Goal: Task Accomplishment & Management: Complete application form

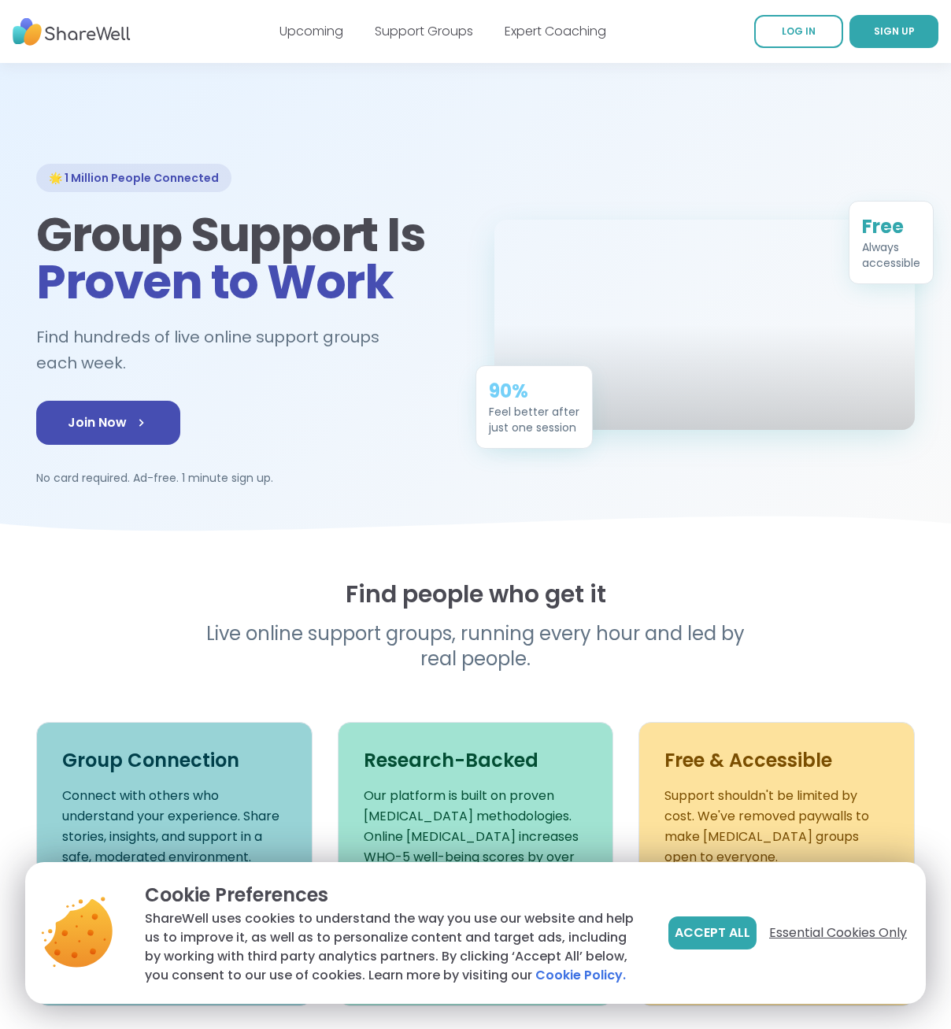
click at [831, 933] on span "Essential Cookies Only" at bounding box center [838, 932] width 138 height 19
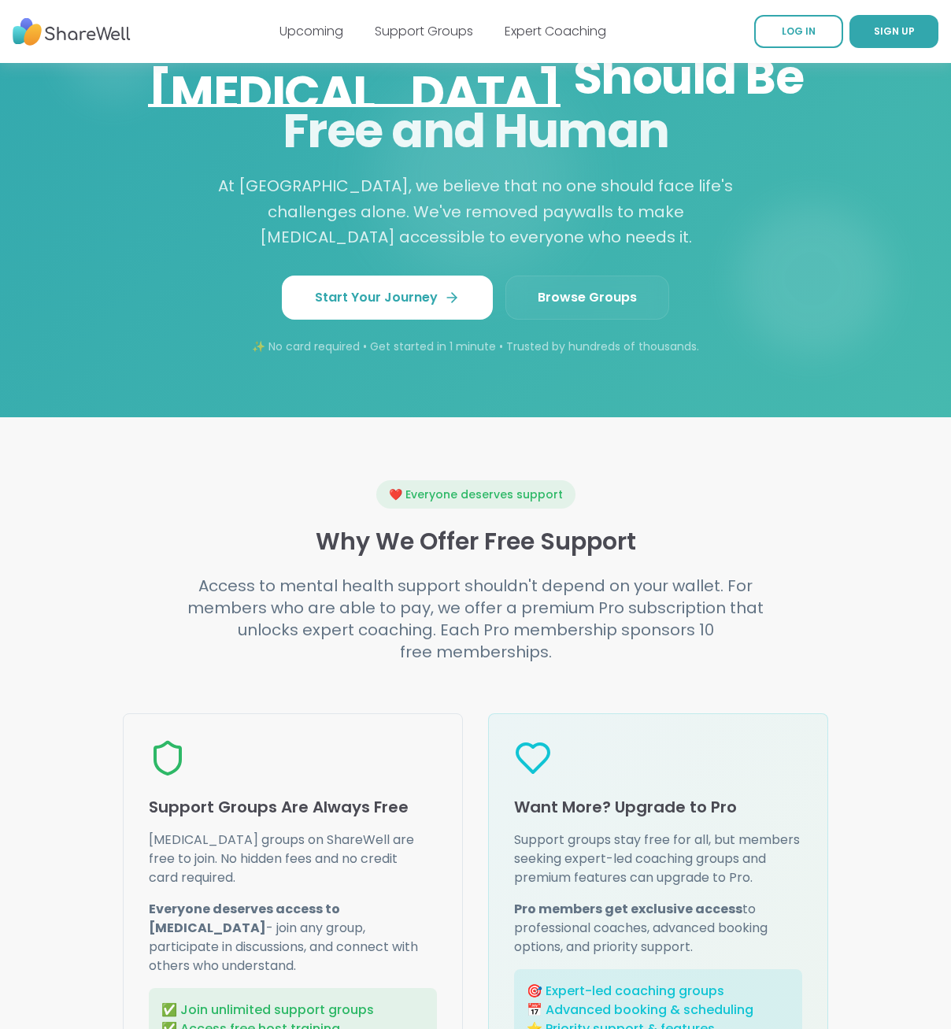
scroll to position [1259, 0]
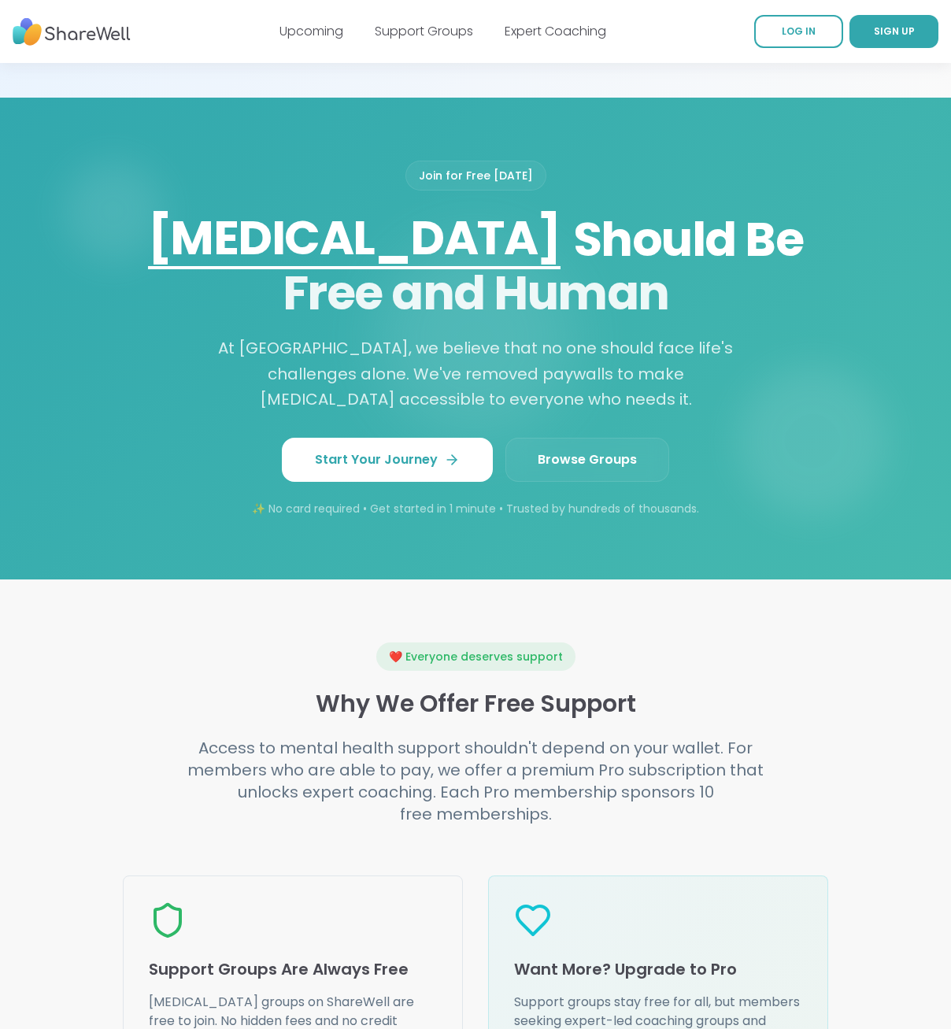
click at [545, 450] on span "Browse Groups" at bounding box center [587, 459] width 99 height 19
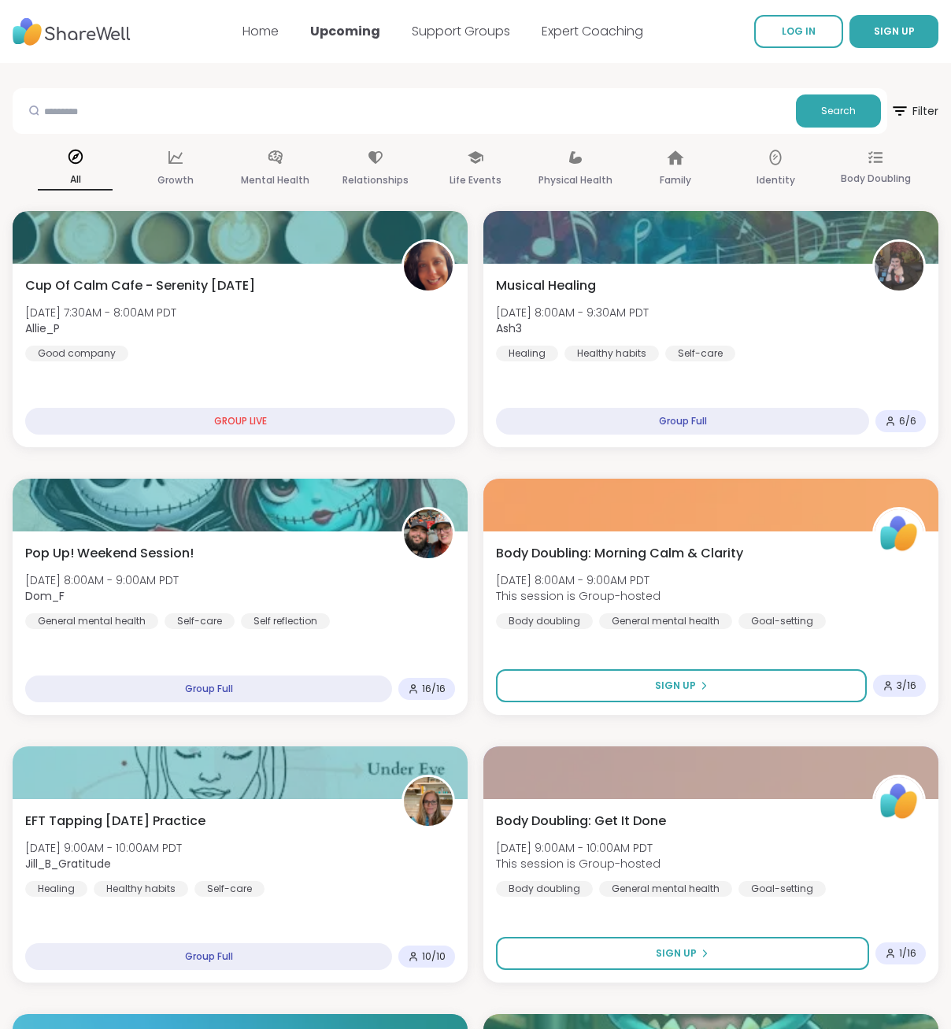
click at [468, 45] on div "Home Upcoming Support Groups Expert Coaching" at bounding box center [442, 31] width 401 height 44
click at [471, 29] on link "Support Groups" at bounding box center [461, 31] width 98 height 18
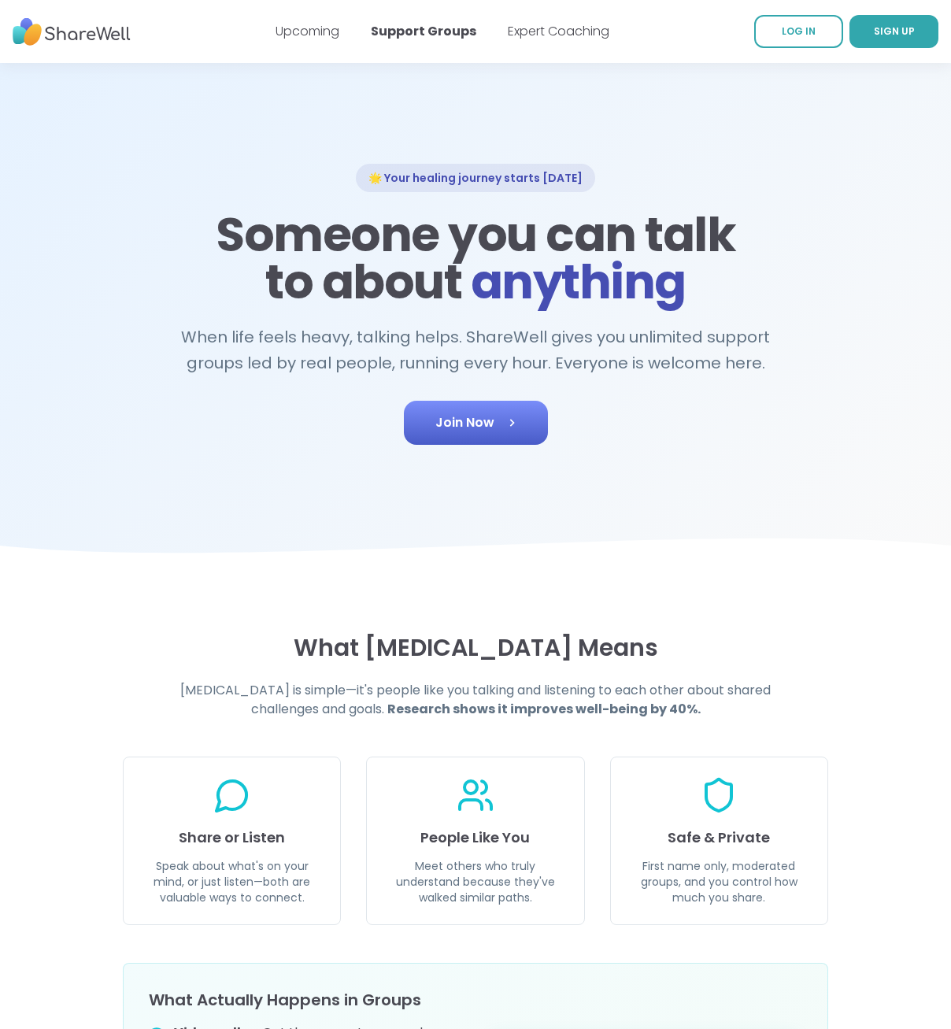
click at [430, 419] on link "Join Now" at bounding box center [476, 423] width 144 height 44
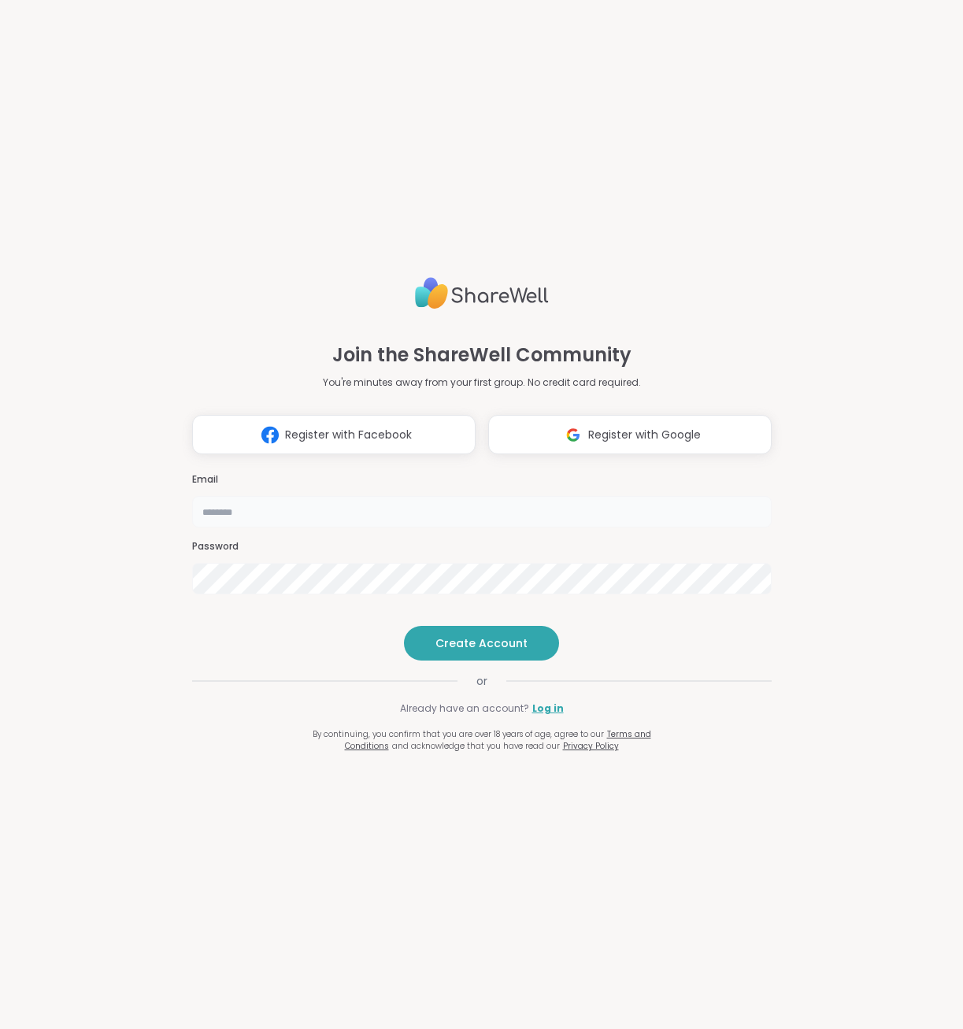
click at [442, 496] on input "email" at bounding box center [481, 511] width 579 height 31
type input "*"
type input "**********"
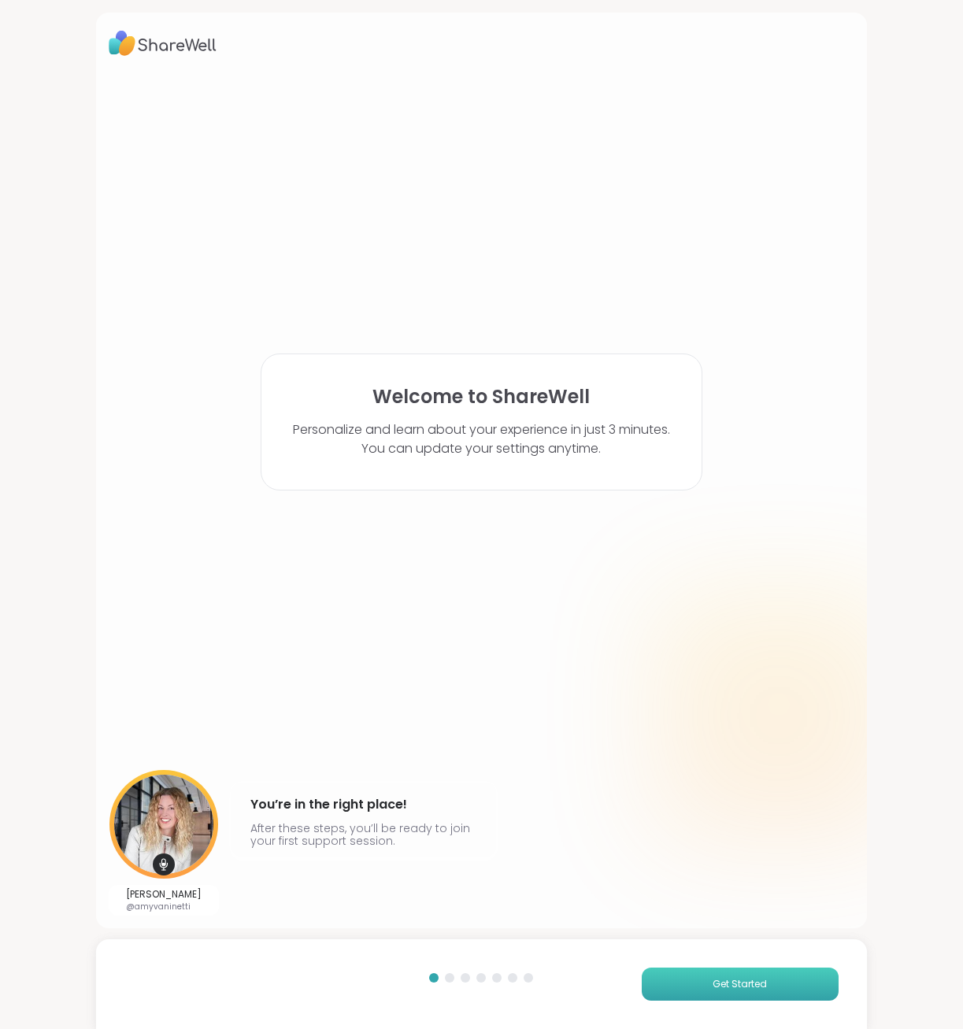
click at [737, 988] on span "Get Started" at bounding box center [739, 984] width 54 height 14
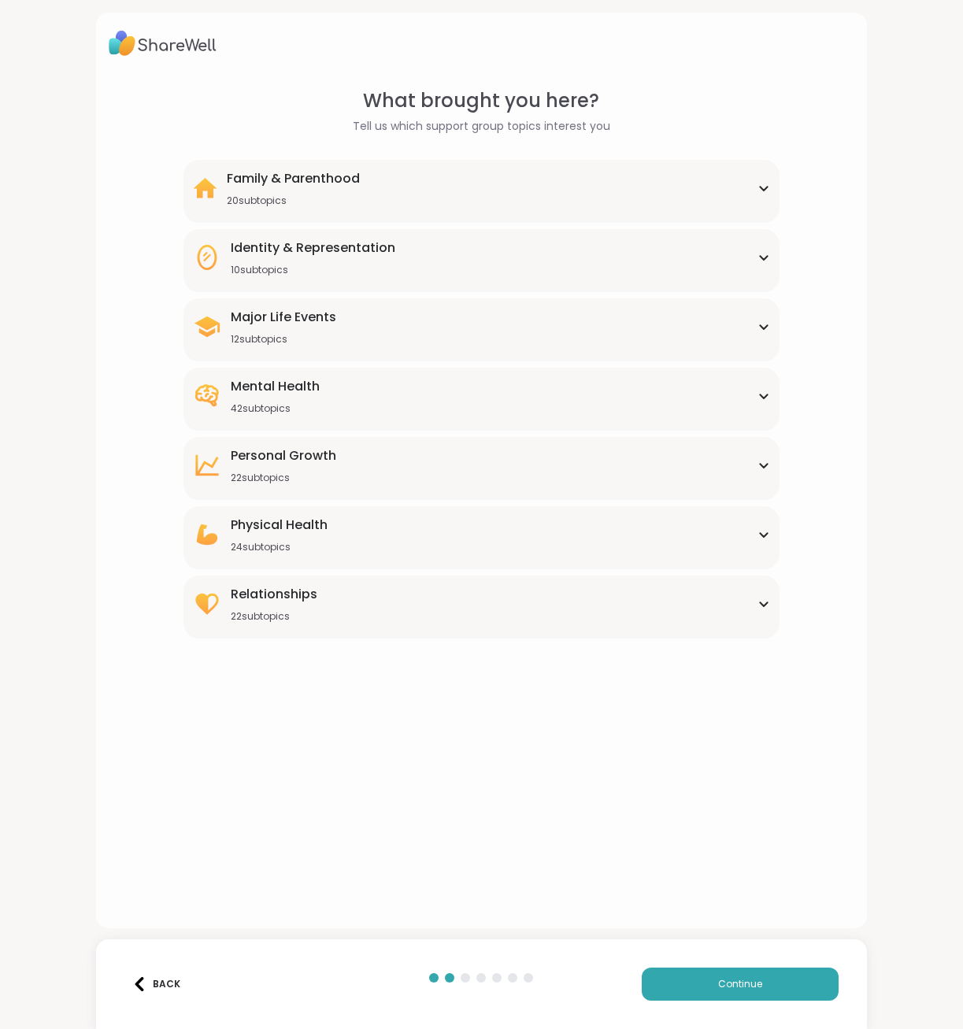
click at [757, 189] on icon at bounding box center [763, 188] width 13 height 8
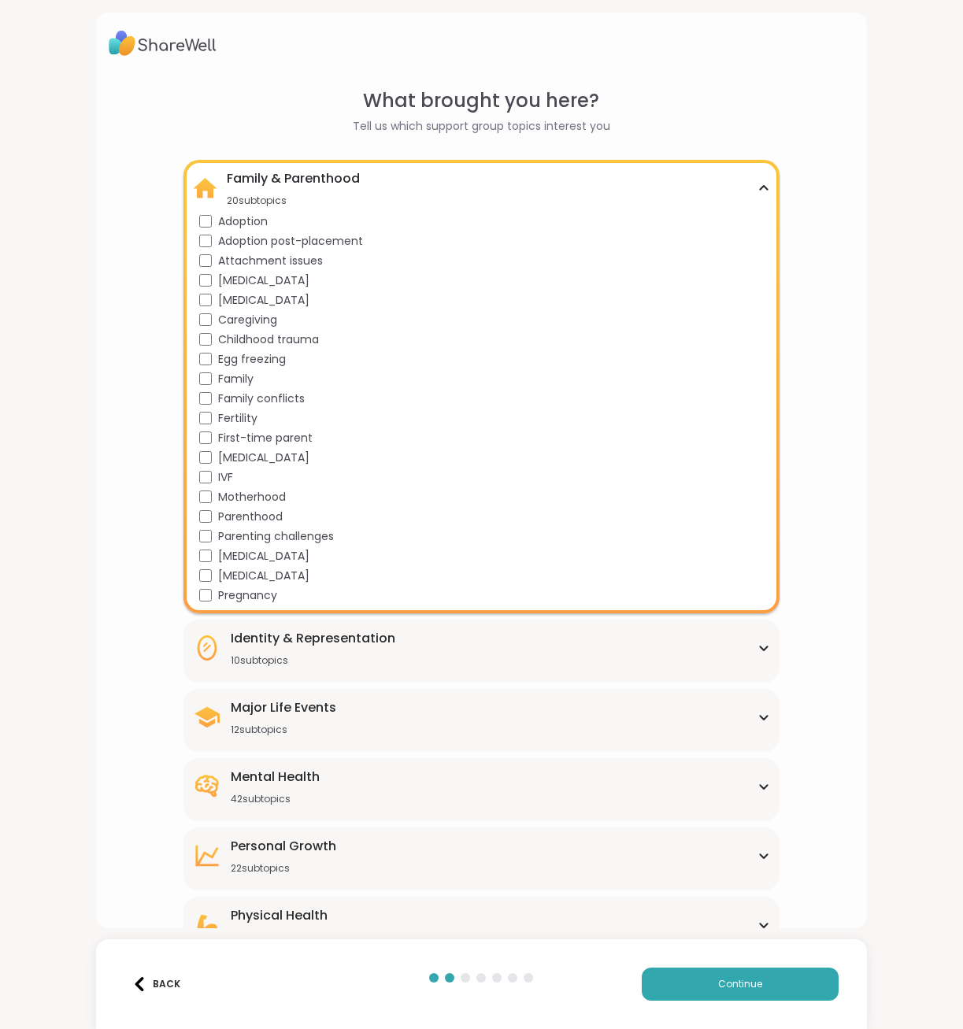
click at [316, 339] on span "Childhood trauma" at bounding box center [268, 339] width 101 height 17
click at [275, 493] on span "Motherhood" at bounding box center [252, 497] width 68 height 17
click at [268, 534] on span "Parenting challenges" at bounding box center [276, 536] width 116 height 17
click at [305, 263] on span "Attachment issues" at bounding box center [270, 261] width 105 height 17
click at [757, 186] on icon at bounding box center [763, 188] width 13 height 8
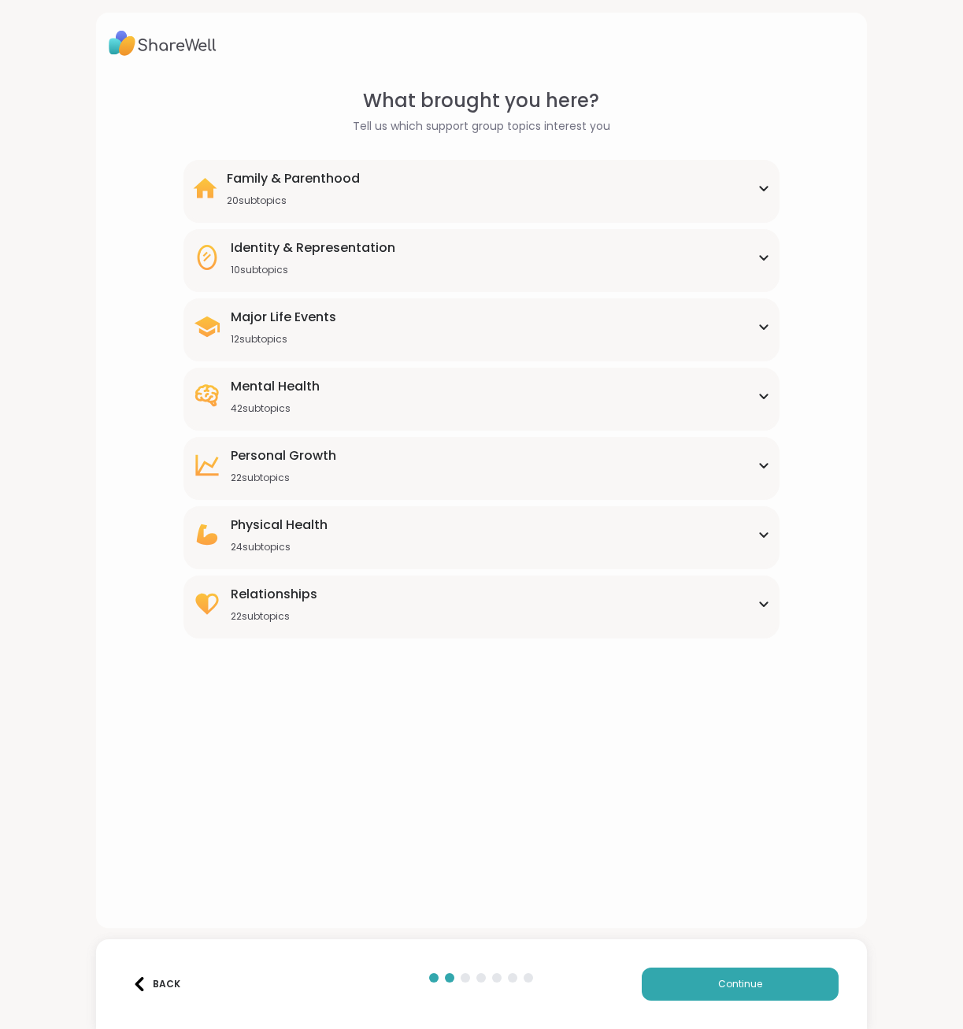
click at [756, 261] on div "Identity & Representation 10 subtopics" at bounding box center [481, 257] width 577 height 38
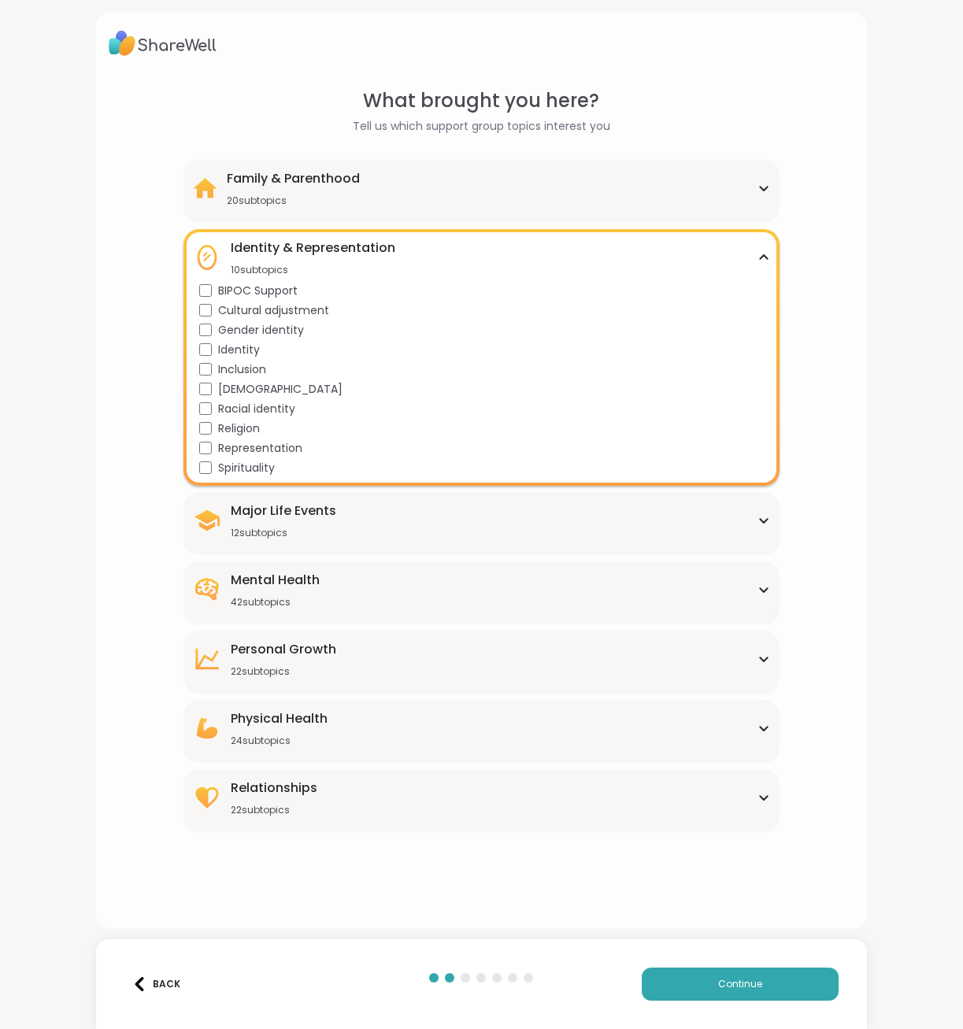
click at [757, 259] on icon at bounding box center [763, 257] width 13 height 8
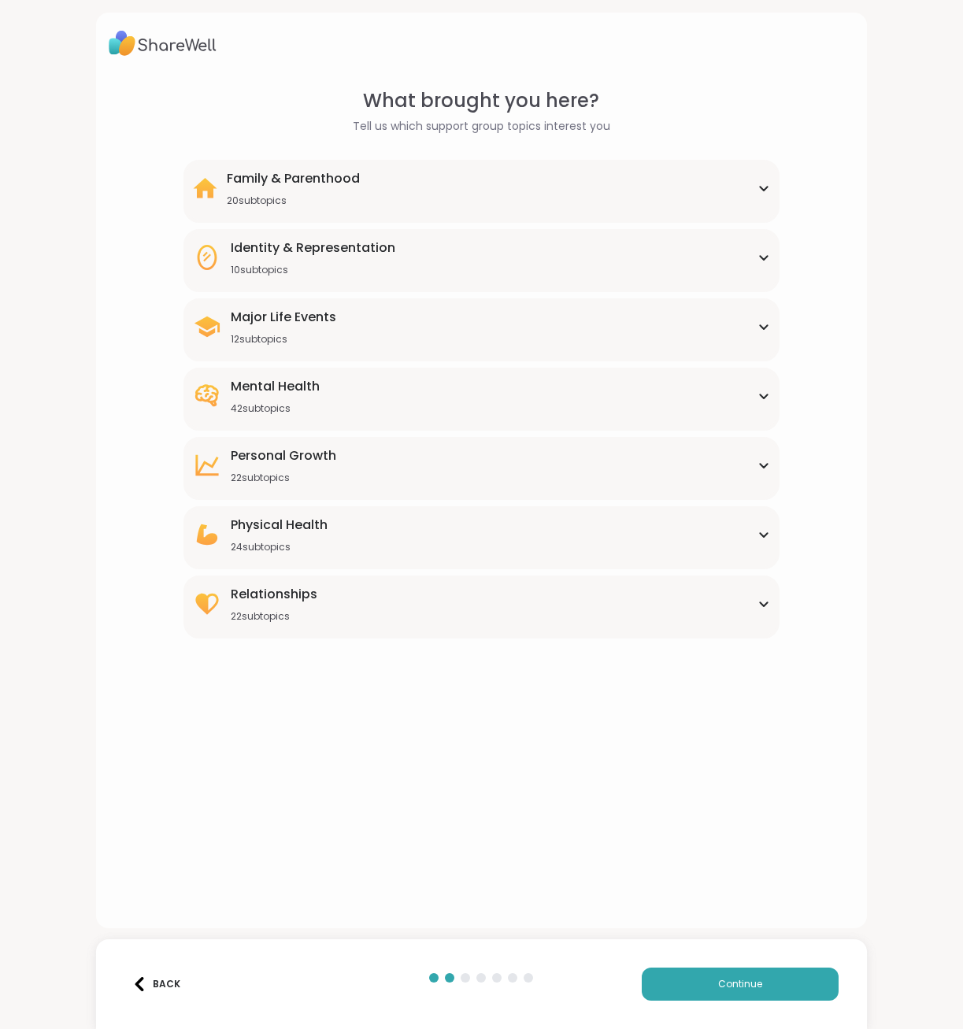
click at [759, 326] on icon at bounding box center [762, 327] width 7 height 4
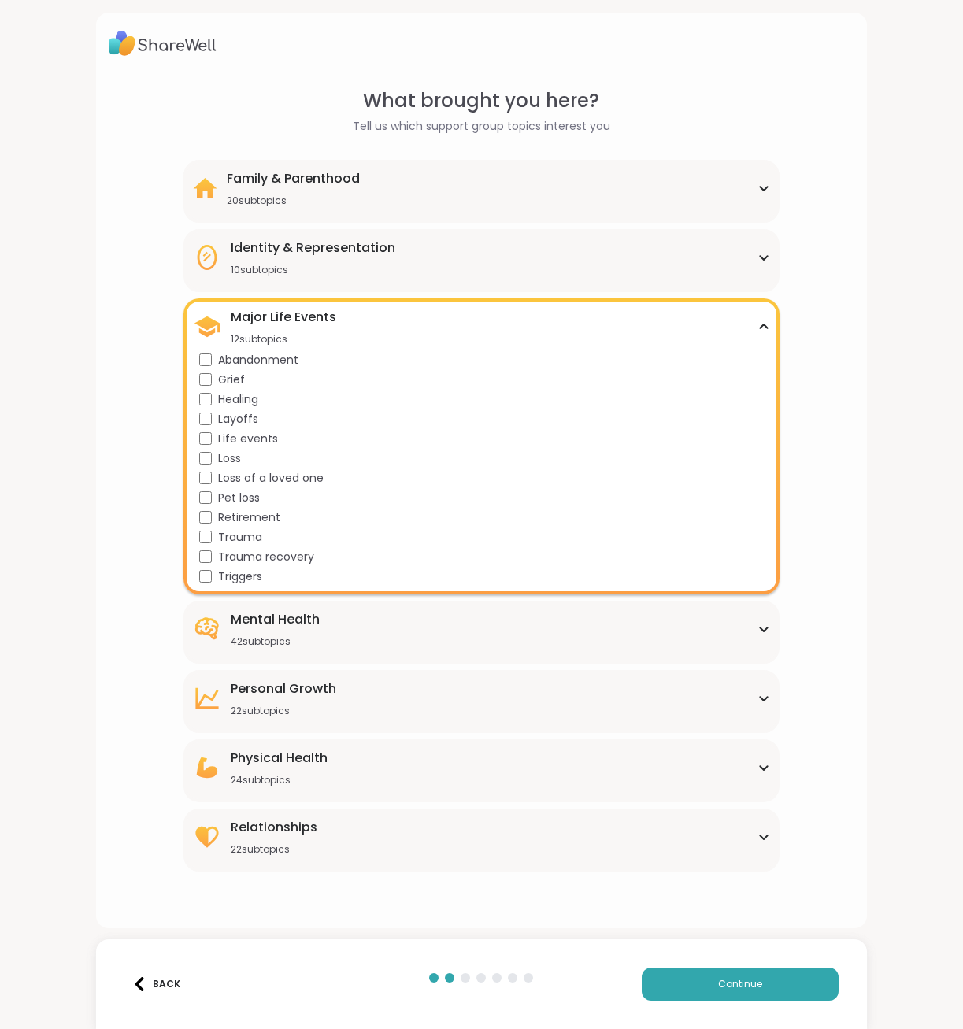
click at [235, 382] on span "Grief" at bounding box center [231, 379] width 27 height 17
drag, startPoint x: 242, startPoint y: 572, endPoint x: 246, endPoint y: 565, distance: 8.1
click at [242, 570] on span "Triggers" at bounding box center [240, 576] width 44 height 17
click at [253, 554] on span "Trauma recovery" at bounding box center [266, 557] width 96 height 17
click at [243, 542] on span "Trauma" at bounding box center [240, 537] width 44 height 17
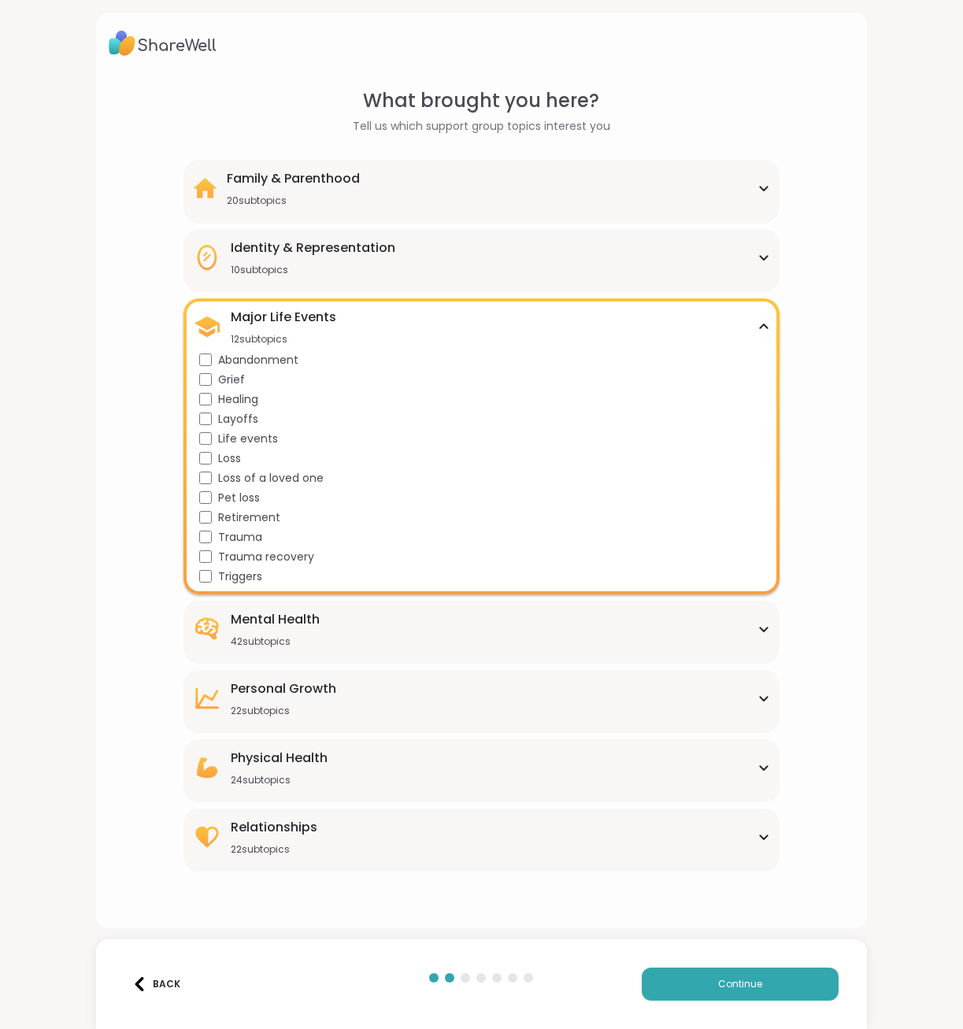
click at [759, 326] on icon at bounding box center [762, 326] width 7 height 4
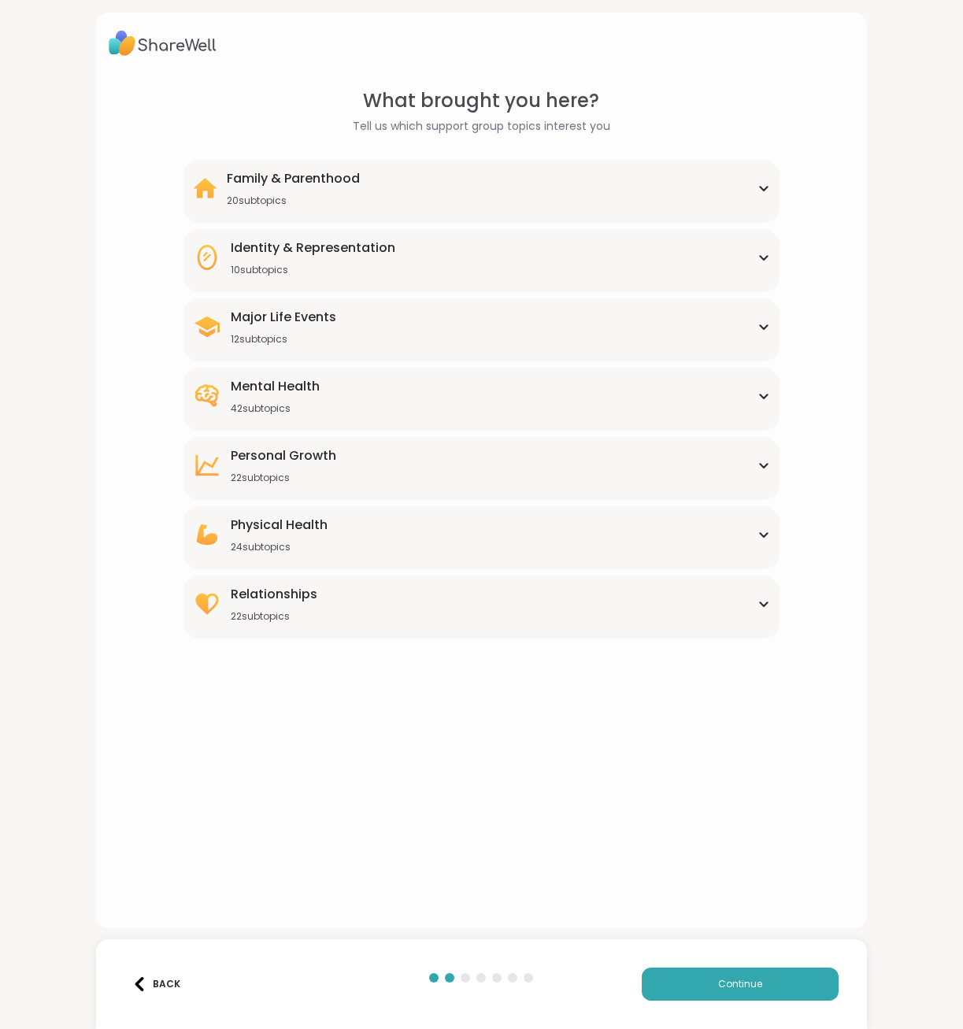
click at [759, 397] on icon at bounding box center [762, 396] width 7 height 4
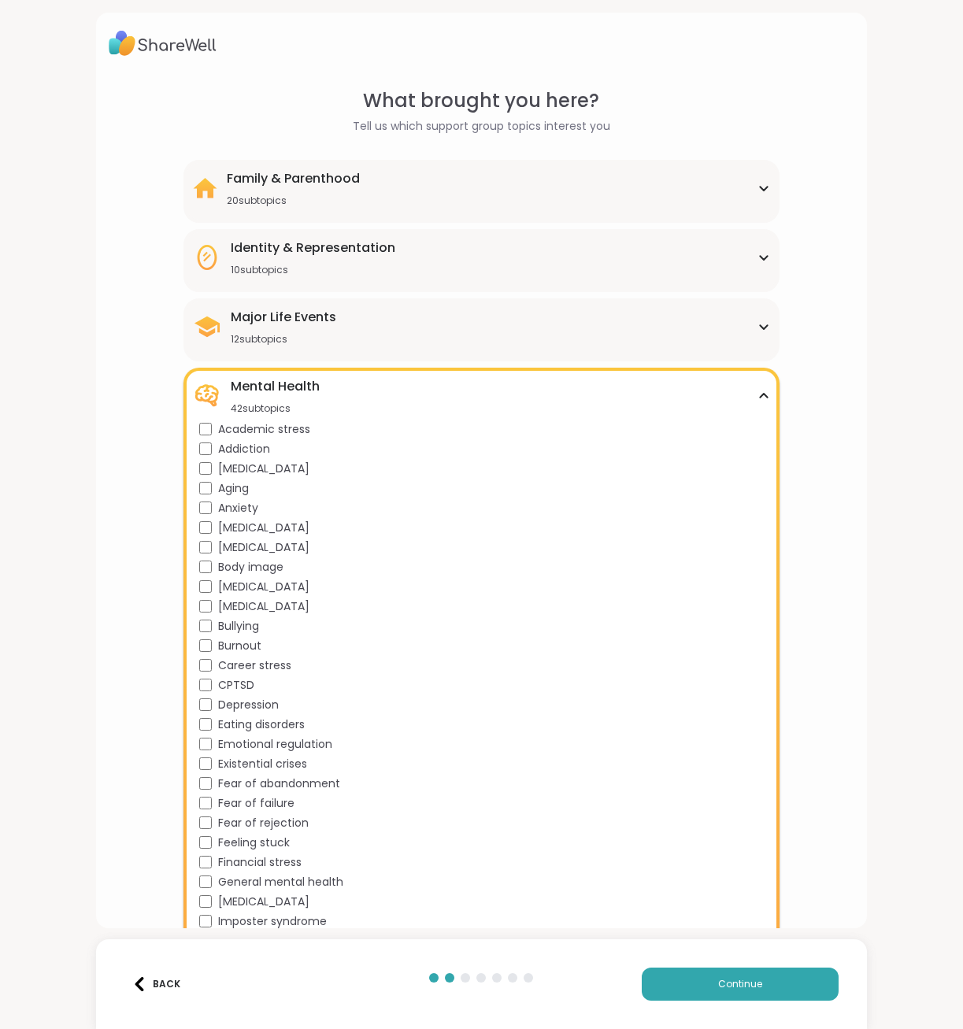
click at [297, 423] on span "Academic stress" at bounding box center [264, 429] width 92 height 17
click at [237, 469] on span "[MEDICAL_DATA]" at bounding box center [263, 468] width 91 height 17
click at [238, 490] on span "Aging" at bounding box center [233, 488] width 31 height 17
click at [237, 504] on span "Anxiety" at bounding box center [238, 508] width 40 height 17
click at [242, 523] on span "[MEDICAL_DATA]" at bounding box center [263, 527] width 91 height 17
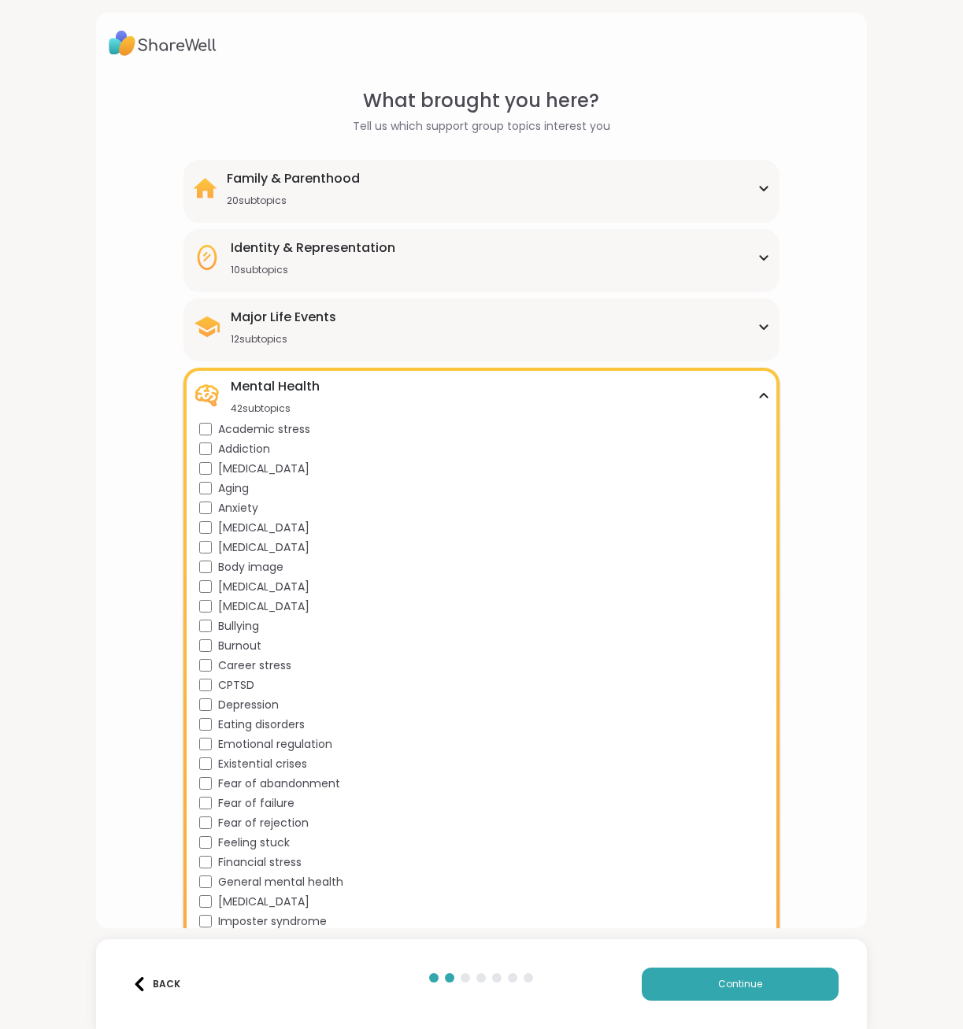
click at [247, 567] on span "Body image" at bounding box center [250, 567] width 65 height 17
click at [245, 608] on span "[MEDICAL_DATA]" at bounding box center [263, 606] width 91 height 17
click at [243, 624] on span "Bullying" at bounding box center [238, 626] width 41 height 17
click at [243, 642] on span "Burnout" at bounding box center [239, 645] width 43 height 17
click at [252, 667] on span "Career stress" at bounding box center [254, 665] width 73 height 17
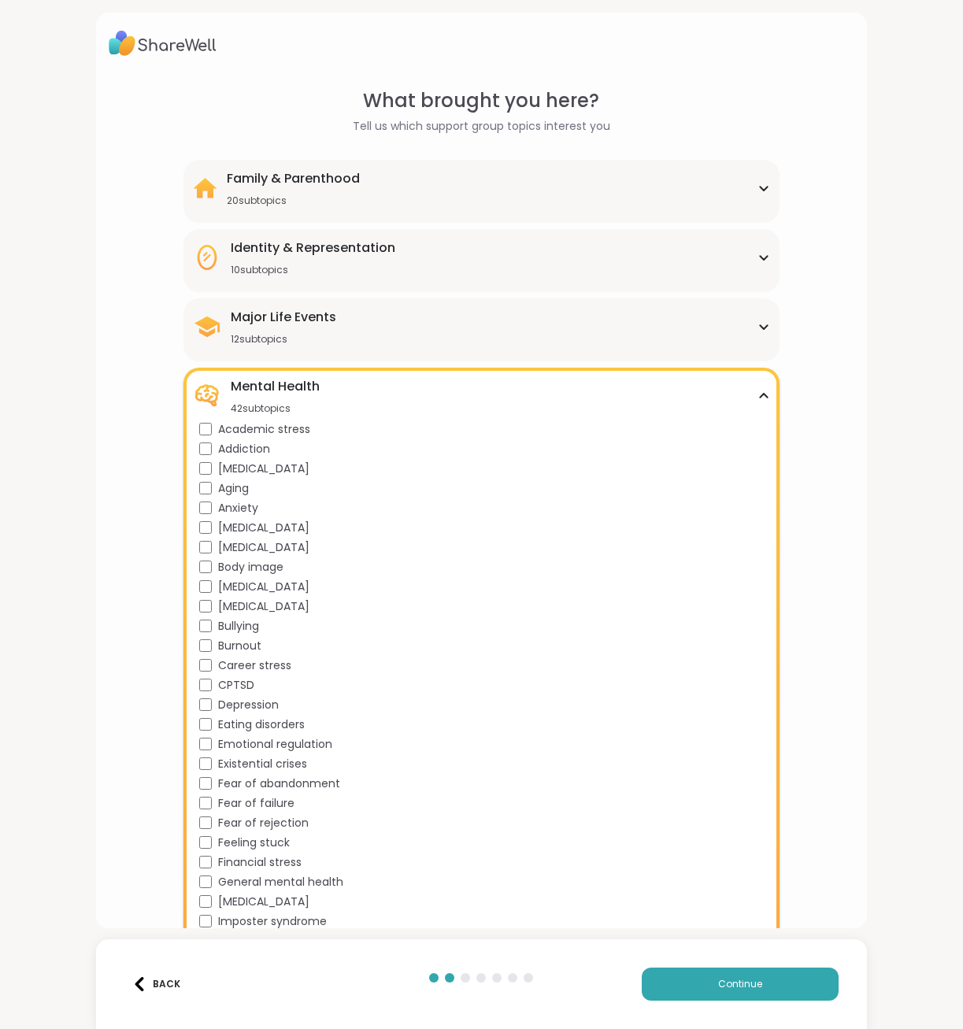
click at [243, 704] on span "Depression" at bounding box center [248, 705] width 61 height 17
click at [266, 742] on span "Emotional regulation" at bounding box center [275, 744] width 114 height 17
click at [265, 844] on span "Feeling stuck" at bounding box center [254, 842] width 72 height 17
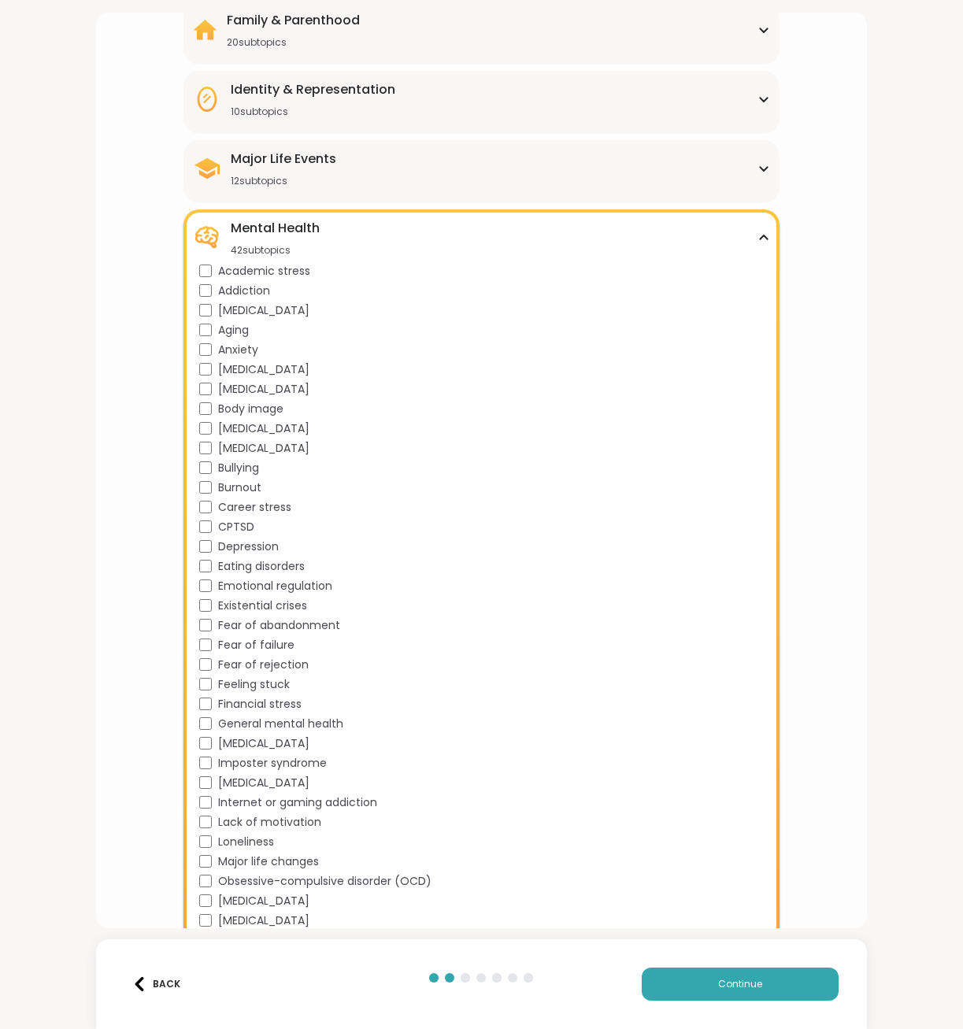
scroll to position [236, 0]
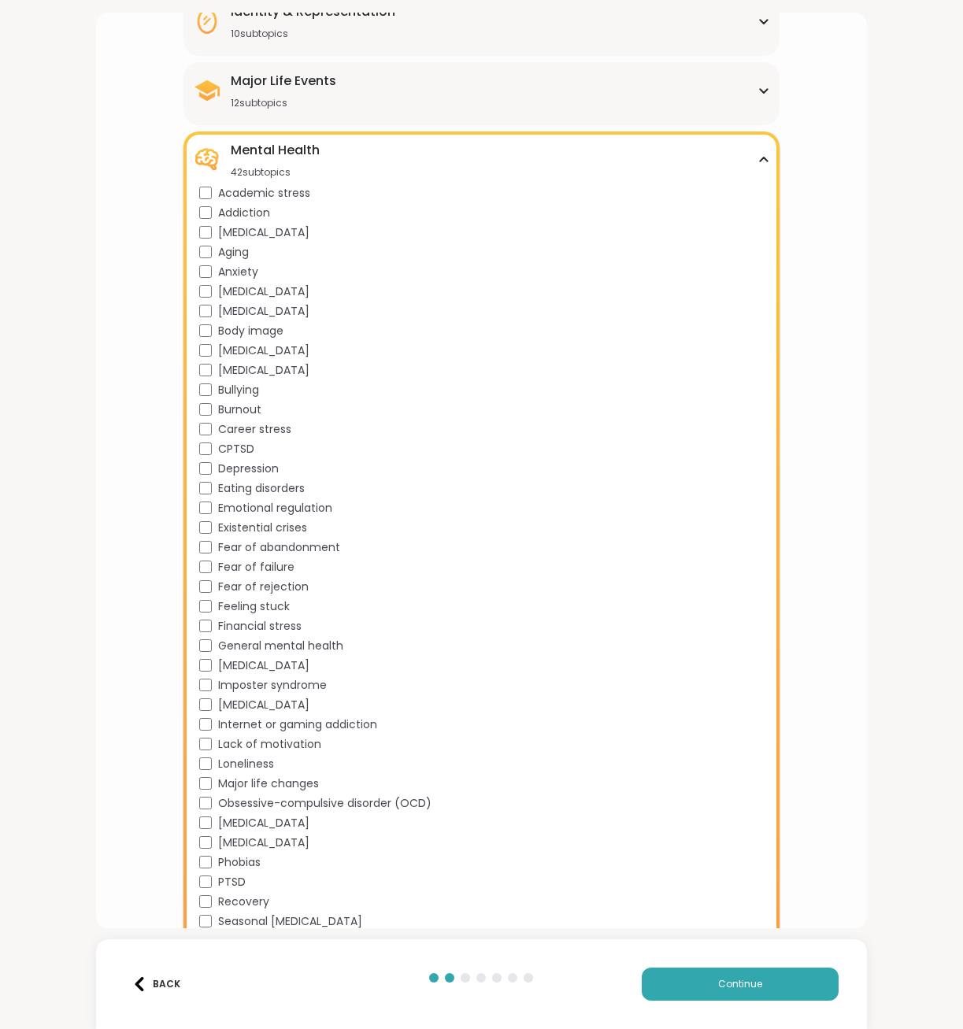
click at [323, 641] on span "General mental health" at bounding box center [280, 645] width 125 height 17
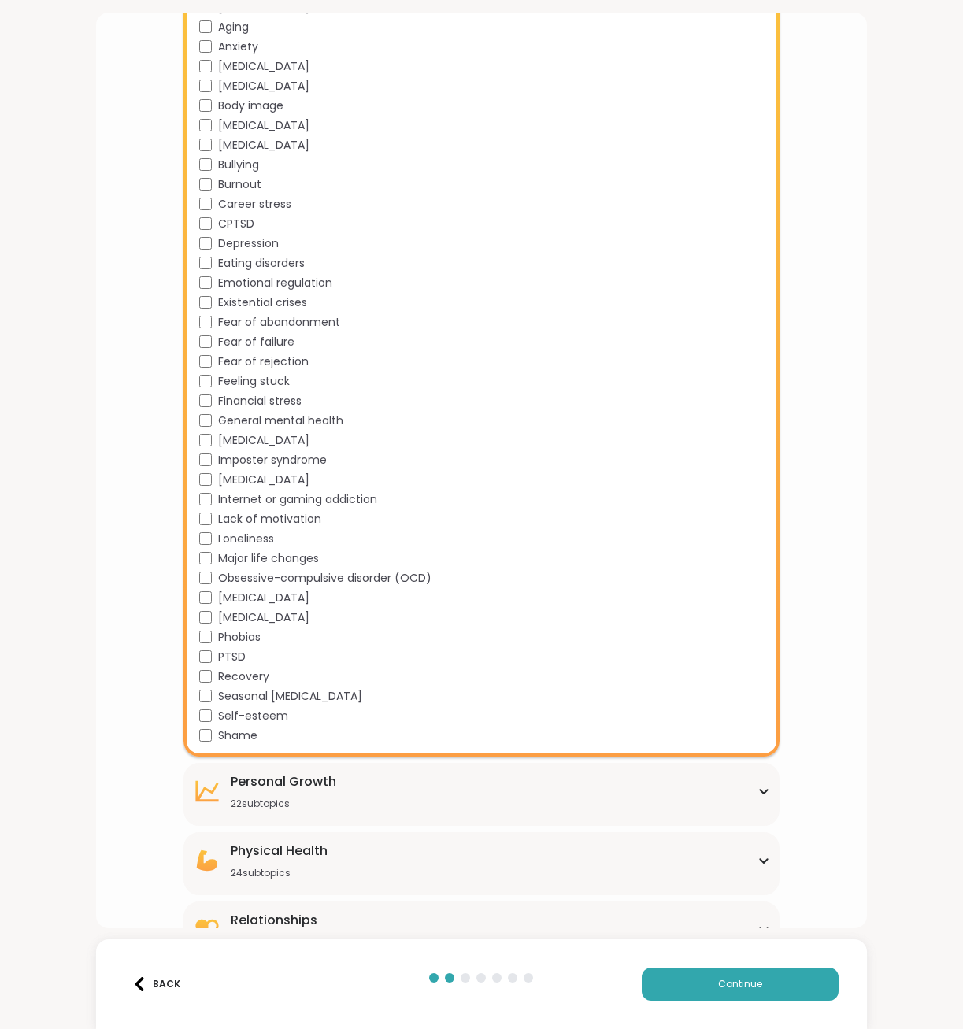
scroll to position [472, 0]
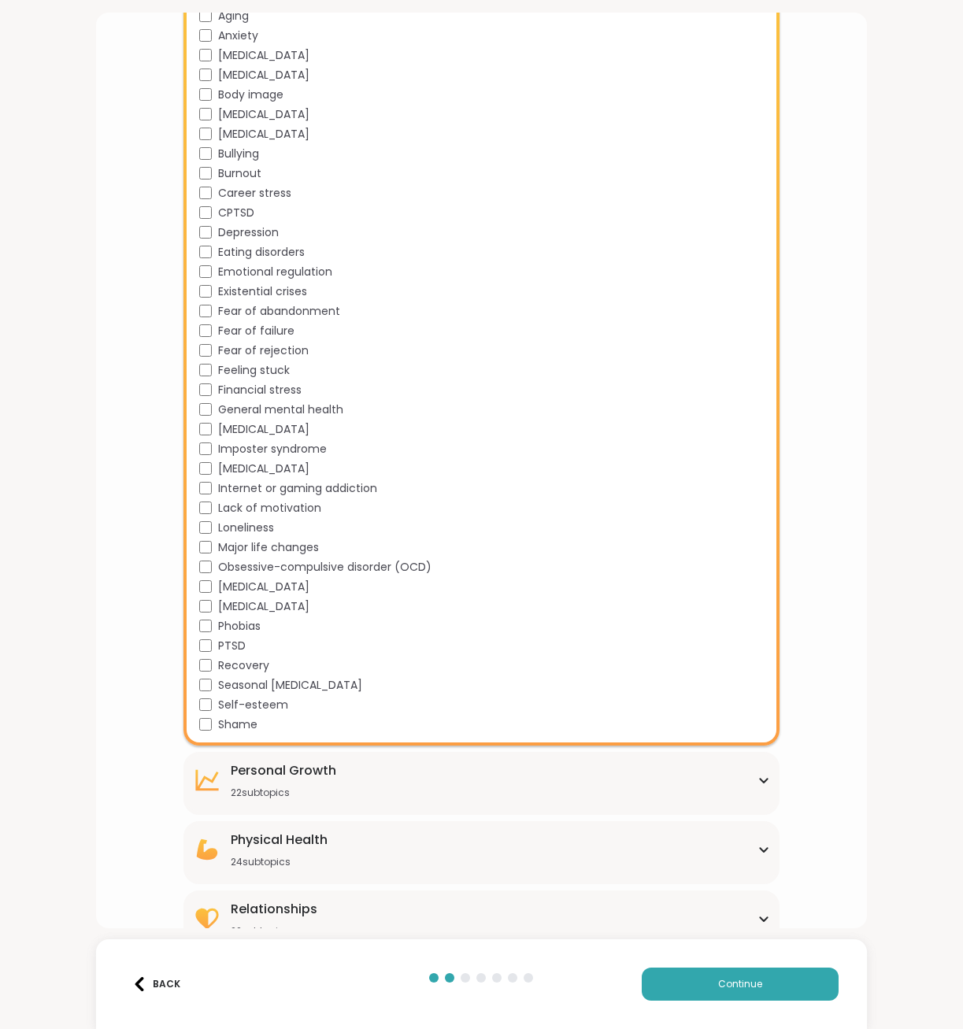
click at [297, 447] on span "Imposter syndrome" at bounding box center [272, 449] width 109 height 17
click at [298, 507] on span "Lack of motivation" at bounding box center [269, 508] width 103 height 17
click at [252, 525] on span "Loneliness" at bounding box center [246, 527] width 56 height 17
click at [234, 645] on span "PTSD" at bounding box center [232, 645] width 28 height 17
click at [261, 700] on span "Self-esteem" at bounding box center [253, 705] width 70 height 17
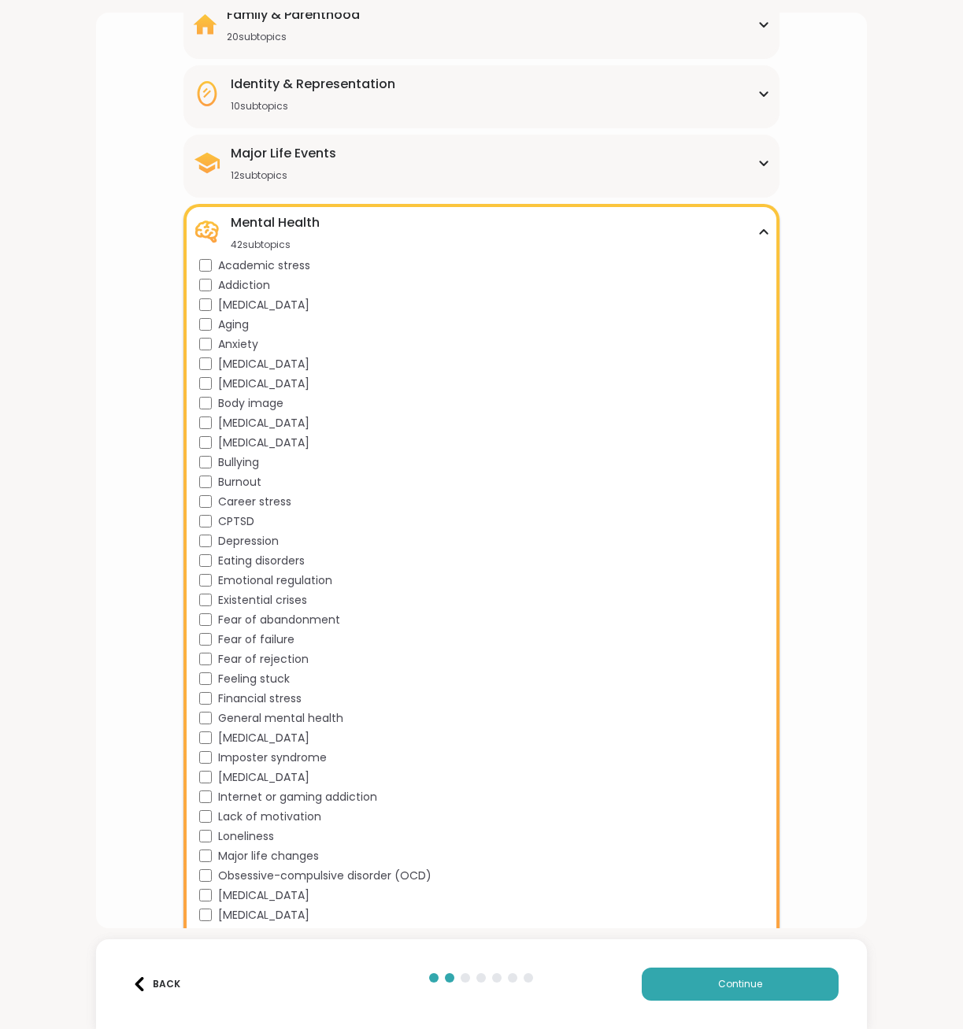
scroll to position [157, 0]
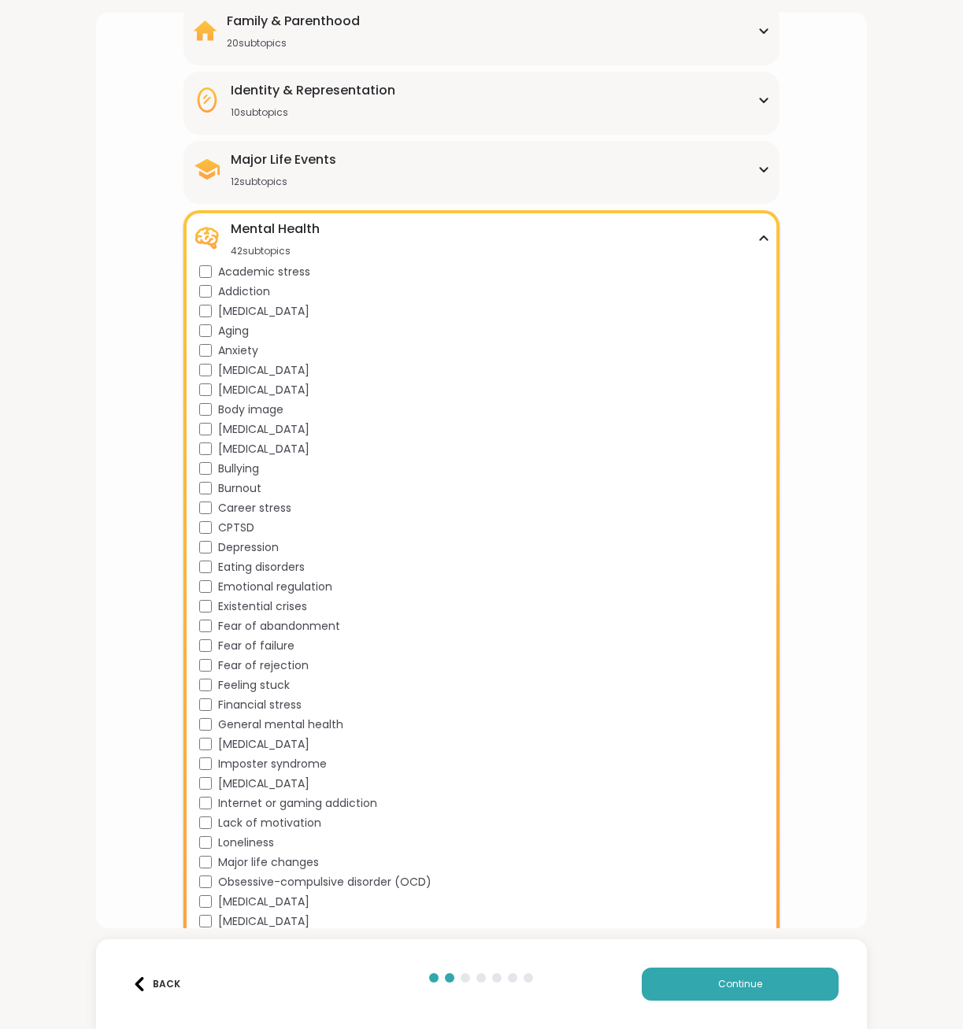
click at [757, 241] on icon at bounding box center [763, 239] width 13 height 8
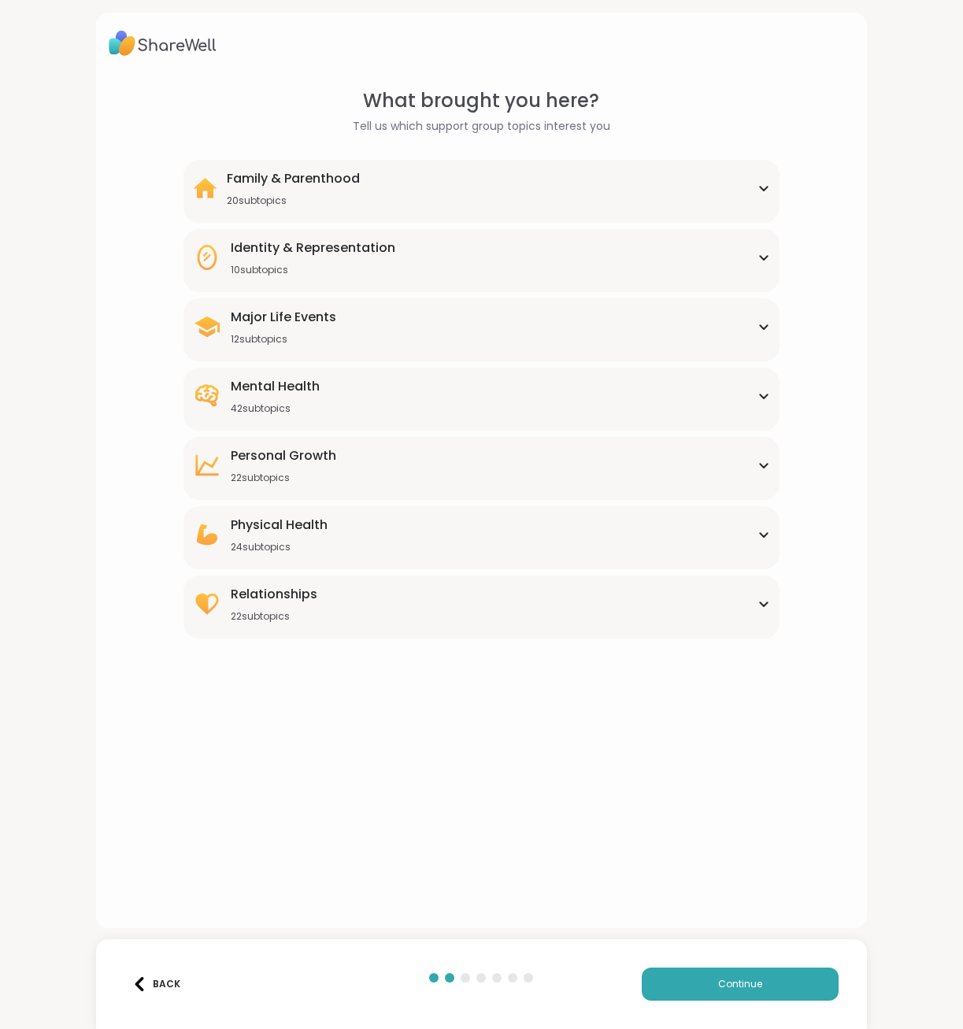
scroll to position [0, 0]
click at [758, 470] on div "[MEDICAL_DATA] 22 subtopics" at bounding box center [481, 465] width 577 height 38
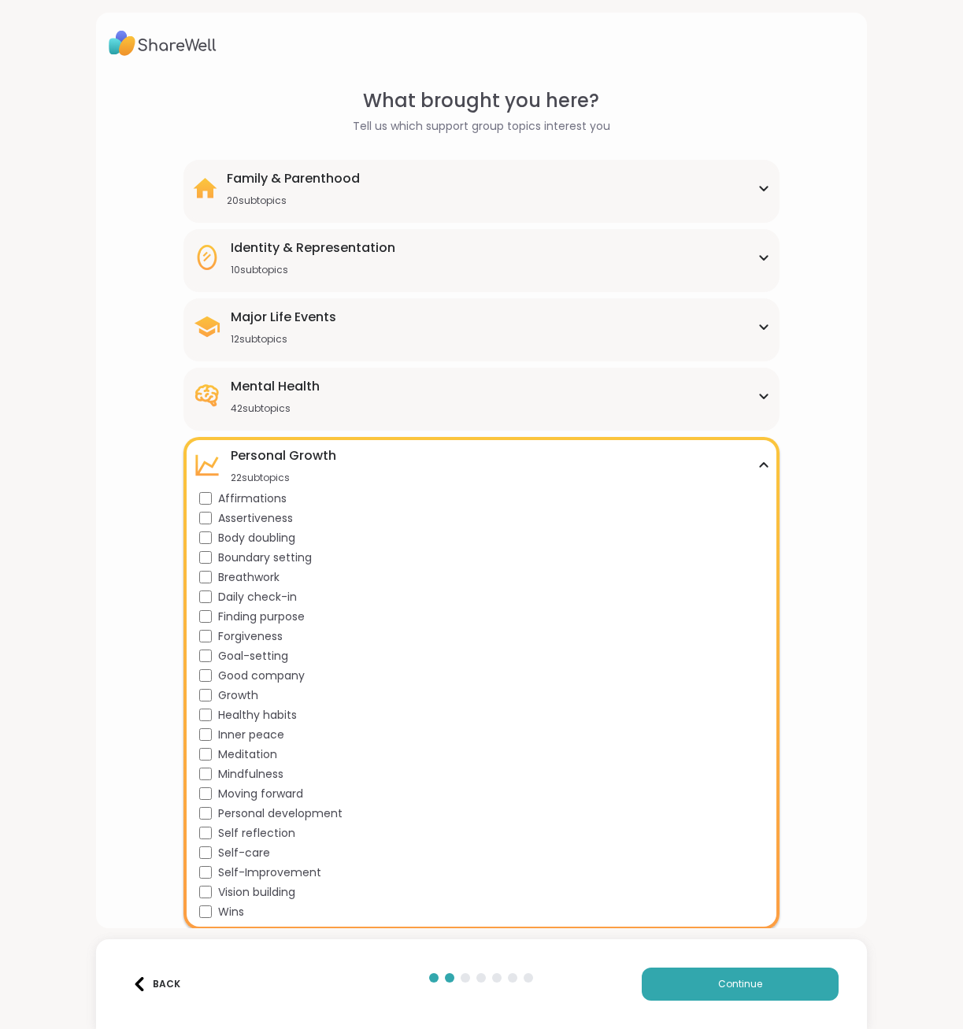
click at [258, 516] on span "Assertiveness" at bounding box center [255, 518] width 75 height 17
click at [257, 555] on span "Boundary setting" at bounding box center [265, 557] width 94 height 17
click at [249, 575] on span "Breathwork" at bounding box center [248, 577] width 61 height 17
click at [249, 595] on span "Daily check-in" at bounding box center [257, 597] width 79 height 17
click at [251, 615] on span "Finding purpose" at bounding box center [261, 616] width 87 height 17
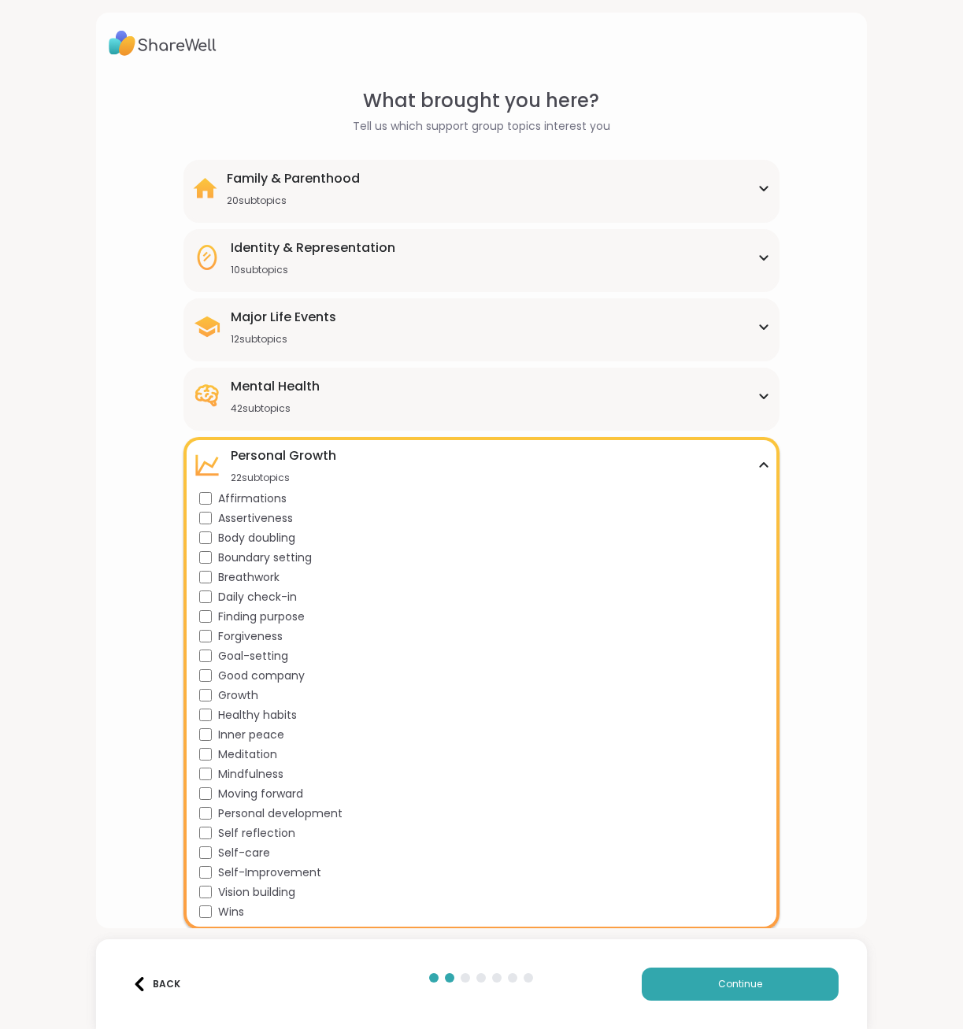
click at [246, 655] on span "Goal-setting" at bounding box center [253, 656] width 70 height 17
click at [253, 675] on span "Good company" at bounding box center [261, 675] width 87 height 17
click at [235, 716] on span "Healthy habits" at bounding box center [257, 715] width 79 height 17
click at [235, 734] on span "Inner peace" at bounding box center [251, 734] width 66 height 17
click at [235, 756] on span "Meditation" at bounding box center [247, 754] width 59 height 17
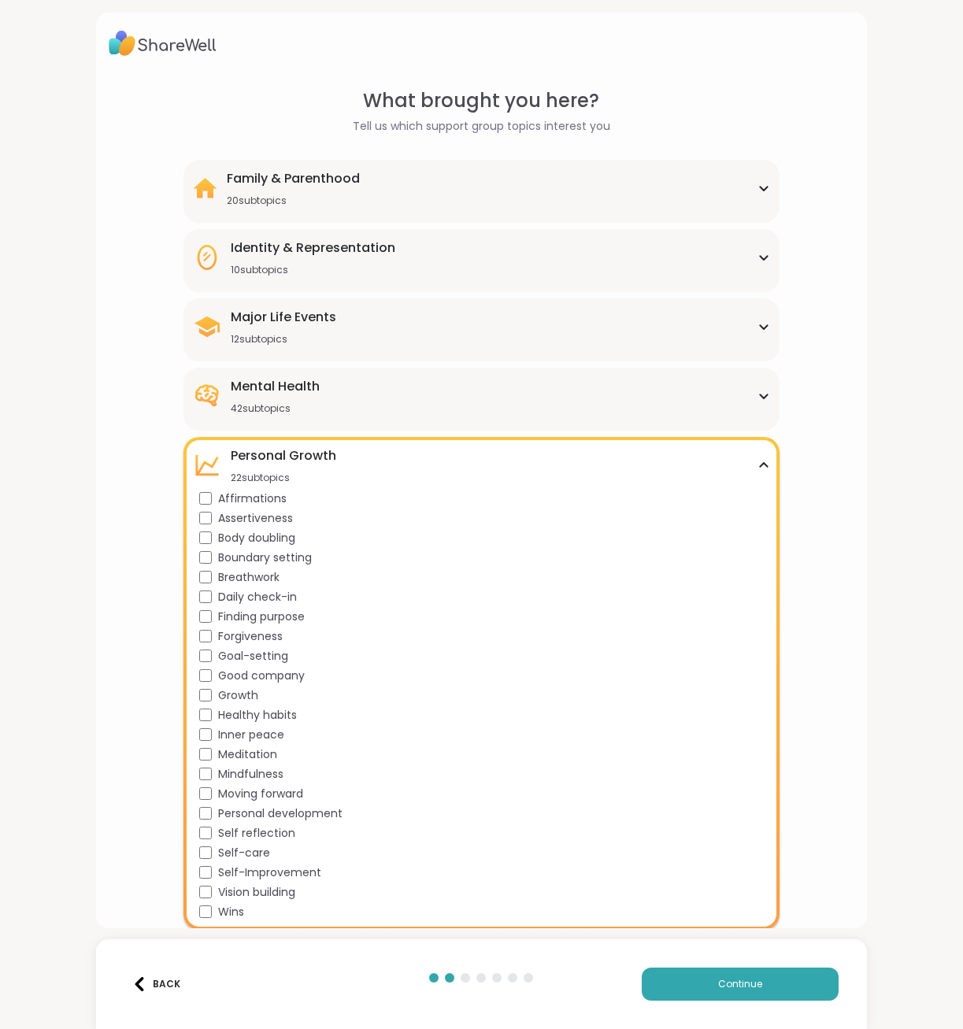
click at [242, 780] on span "Mindfulness" at bounding box center [250, 774] width 65 height 17
click at [247, 791] on span "Moving forward" at bounding box center [260, 793] width 85 height 17
click at [257, 811] on span "Personal development" at bounding box center [280, 813] width 124 height 17
drag, startPoint x: 257, startPoint y: 811, endPoint x: 490, endPoint y: 729, distance: 246.2
click at [490, 729] on div "Inner peace" at bounding box center [484, 734] width 571 height 17
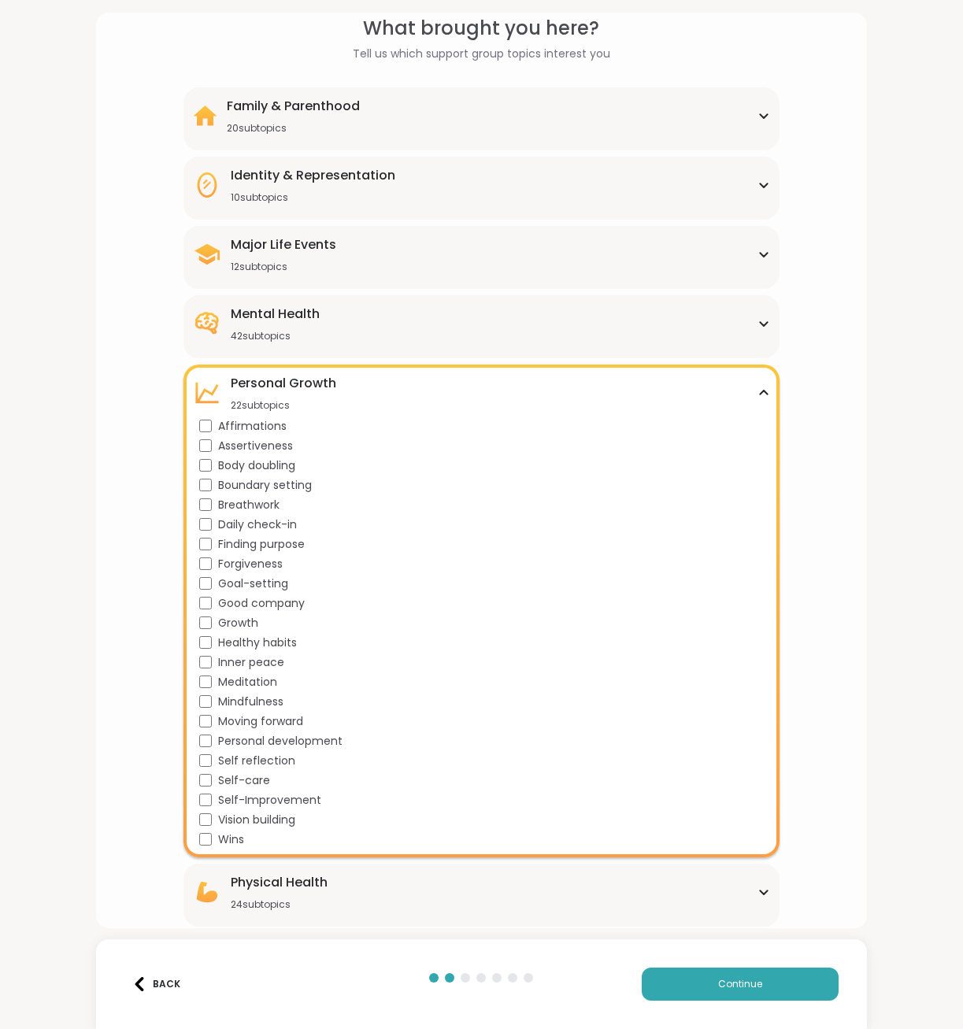
scroll to position [140, 0]
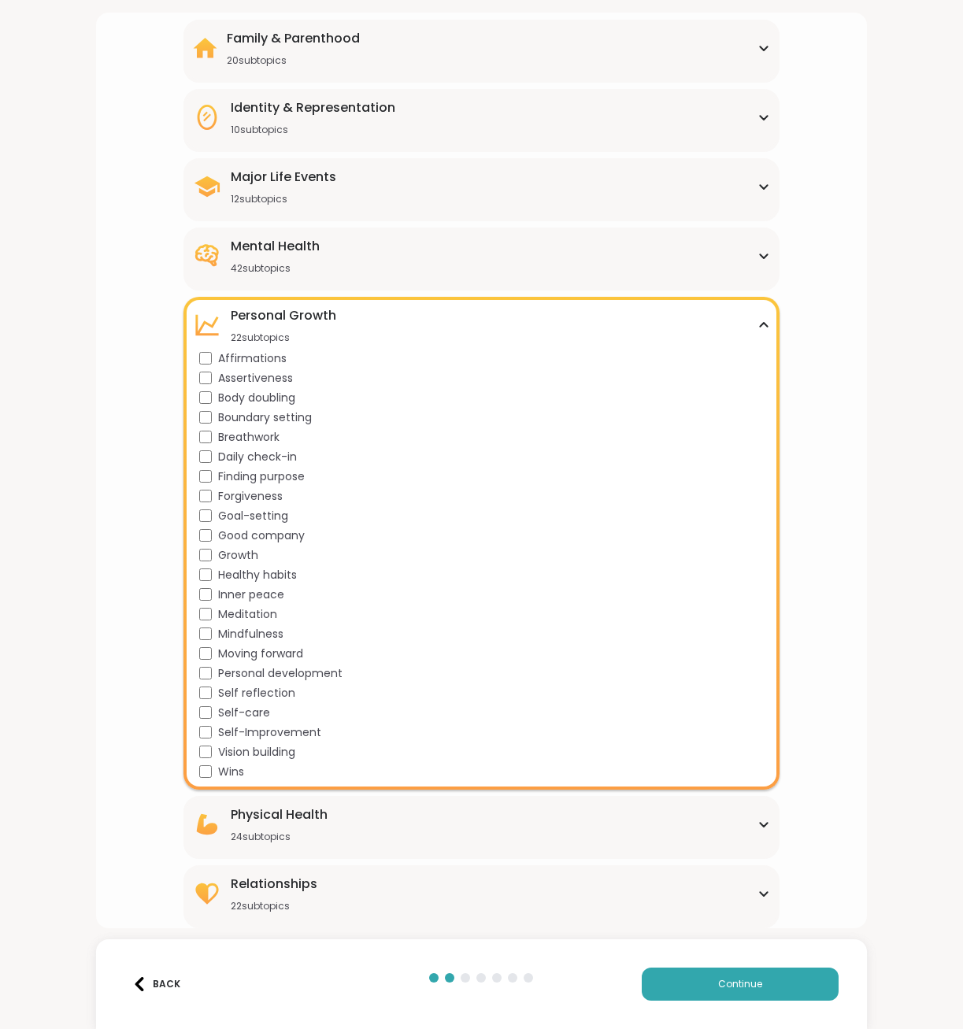
click at [271, 685] on span "Self reflection" at bounding box center [256, 693] width 77 height 17
drag, startPoint x: 248, startPoint y: 713, endPoint x: 264, endPoint y: 730, distance: 23.4
click at [249, 713] on span "Self-care" at bounding box center [244, 712] width 52 height 17
click at [267, 733] on span "Self-Improvement" at bounding box center [269, 732] width 103 height 17
click at [267, 749] on span "Vision building" at bounding box center [256, 752] width 77 height 17
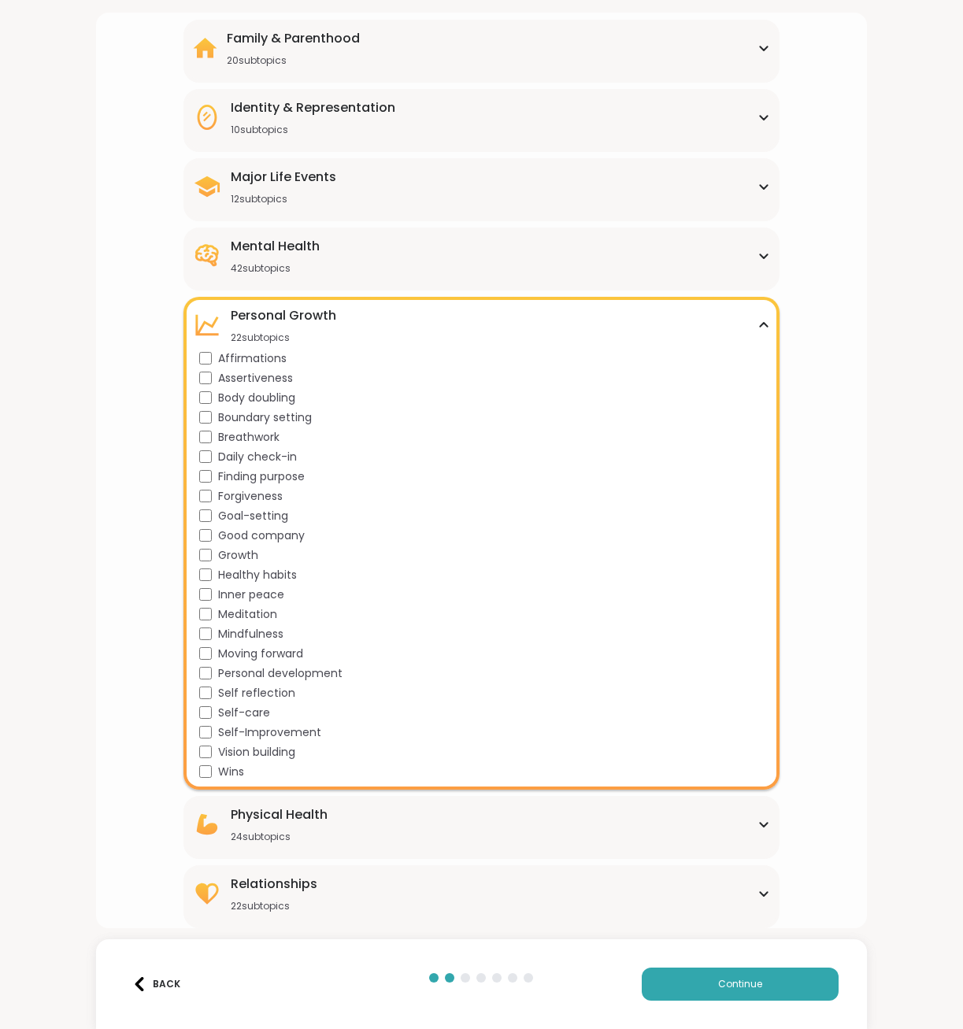
click at [261, 356] on span "Affirmations" at bounding box center [252, 358] width 68 height 17
click at [757, 321] on icon at bounding box center [763, 325] width 13 height 8
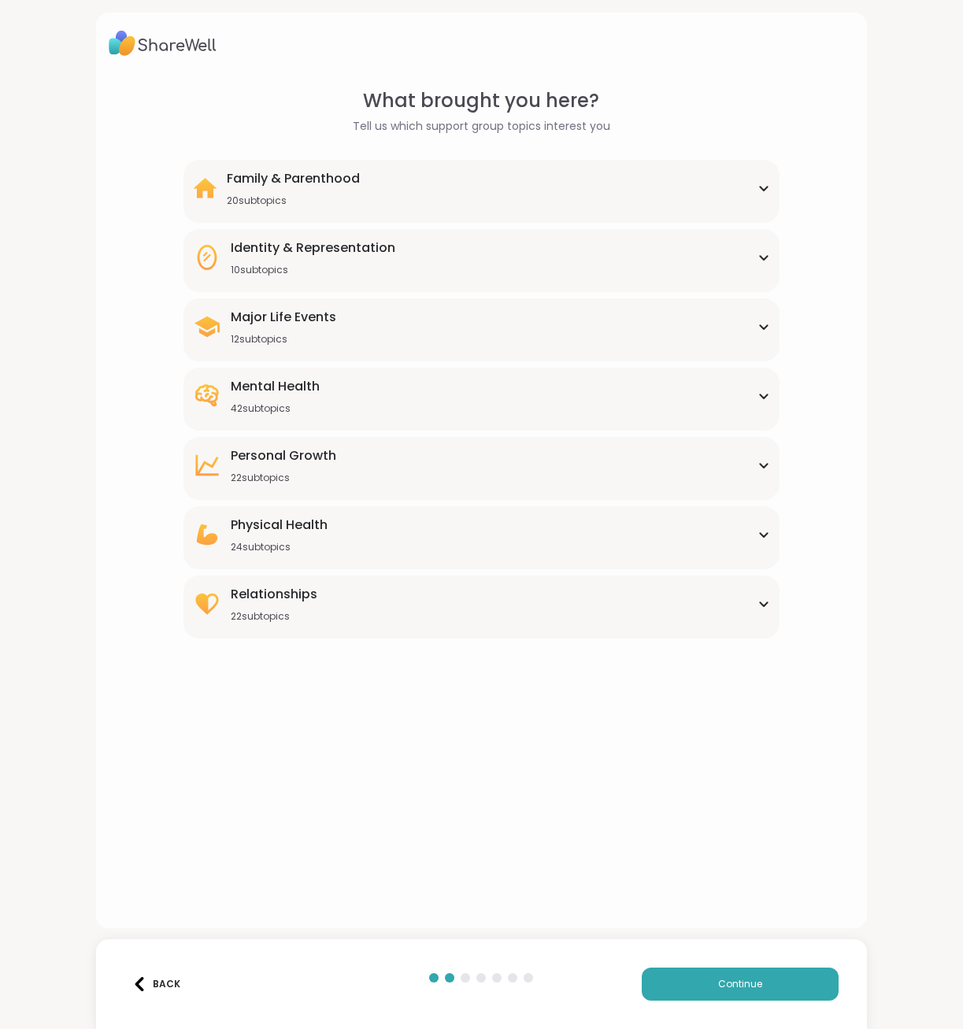
click at [757, 530] on icon at bounding box center [763, 534] width 13 height 8
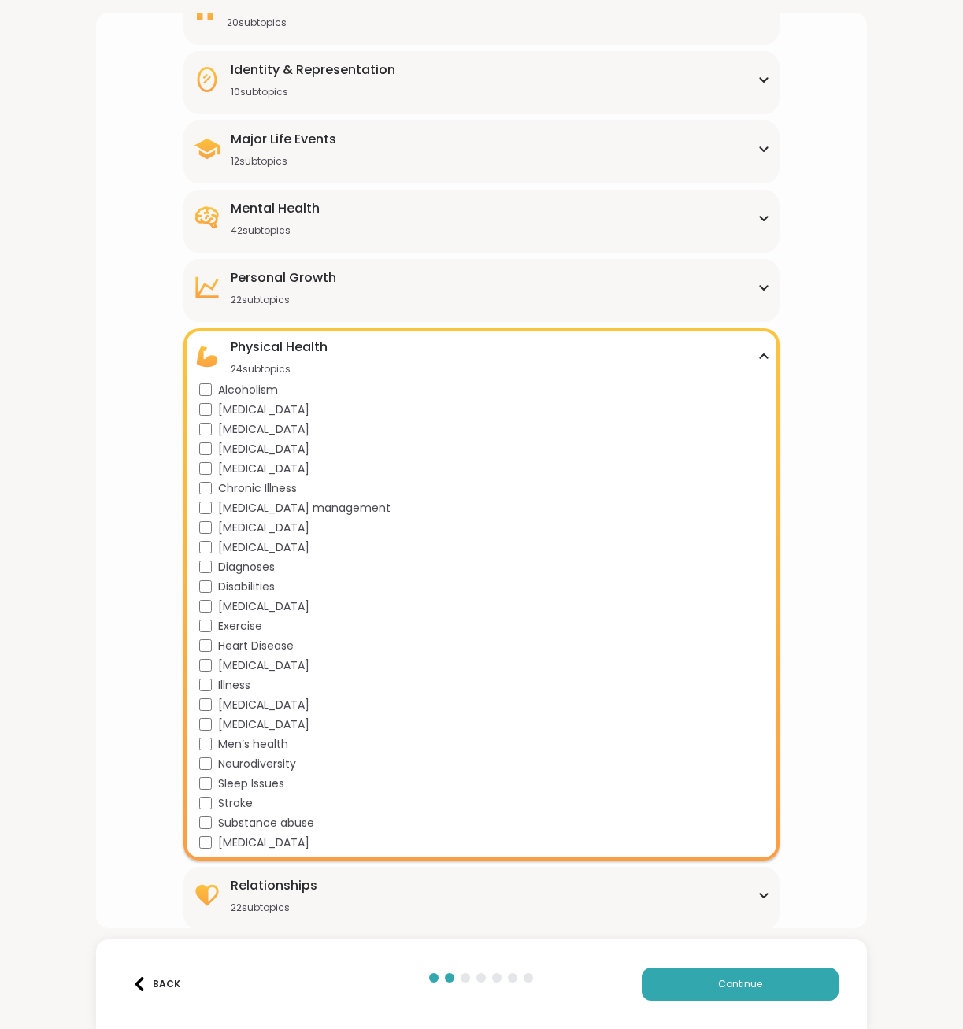
scroll to position [179, 0]
click at [249, 621] on span "Exercise" at bounding box center [240, 624] width 44 height 17
click at [757, 353] on icon at bounding box center [763, 355] width 13 height 8
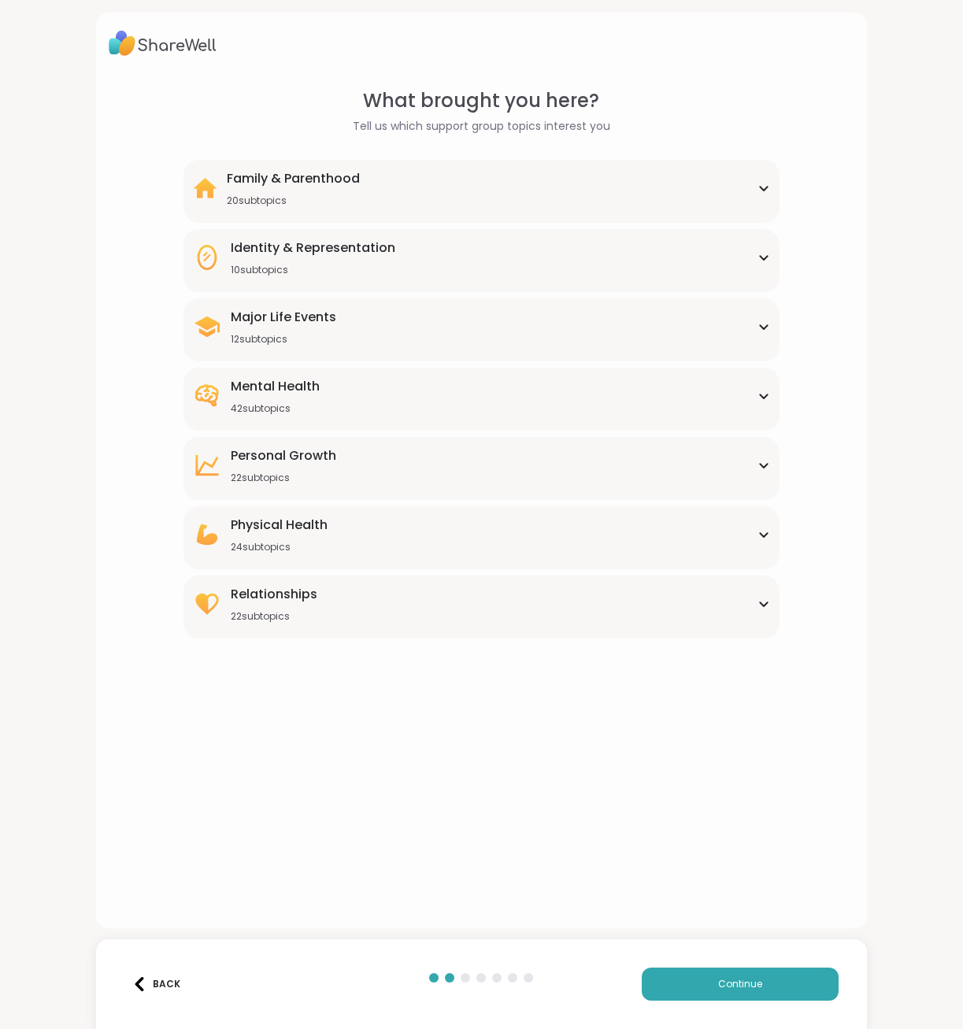
click at [763, 604] on div "Relationships 22 subtopics Being single Cheating Closure Codependency Dating Di…" at bounding box center [481, 606] width 596 height 63
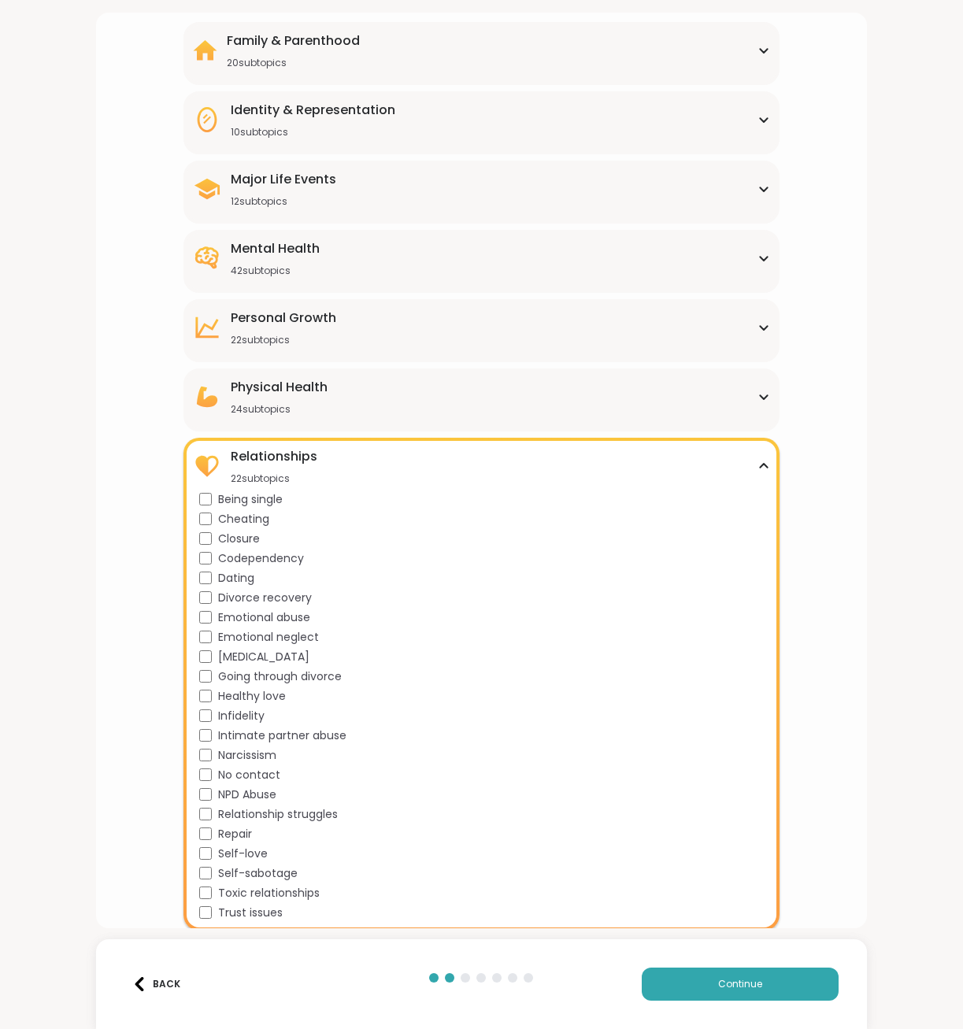
scroll to position [140, 0]
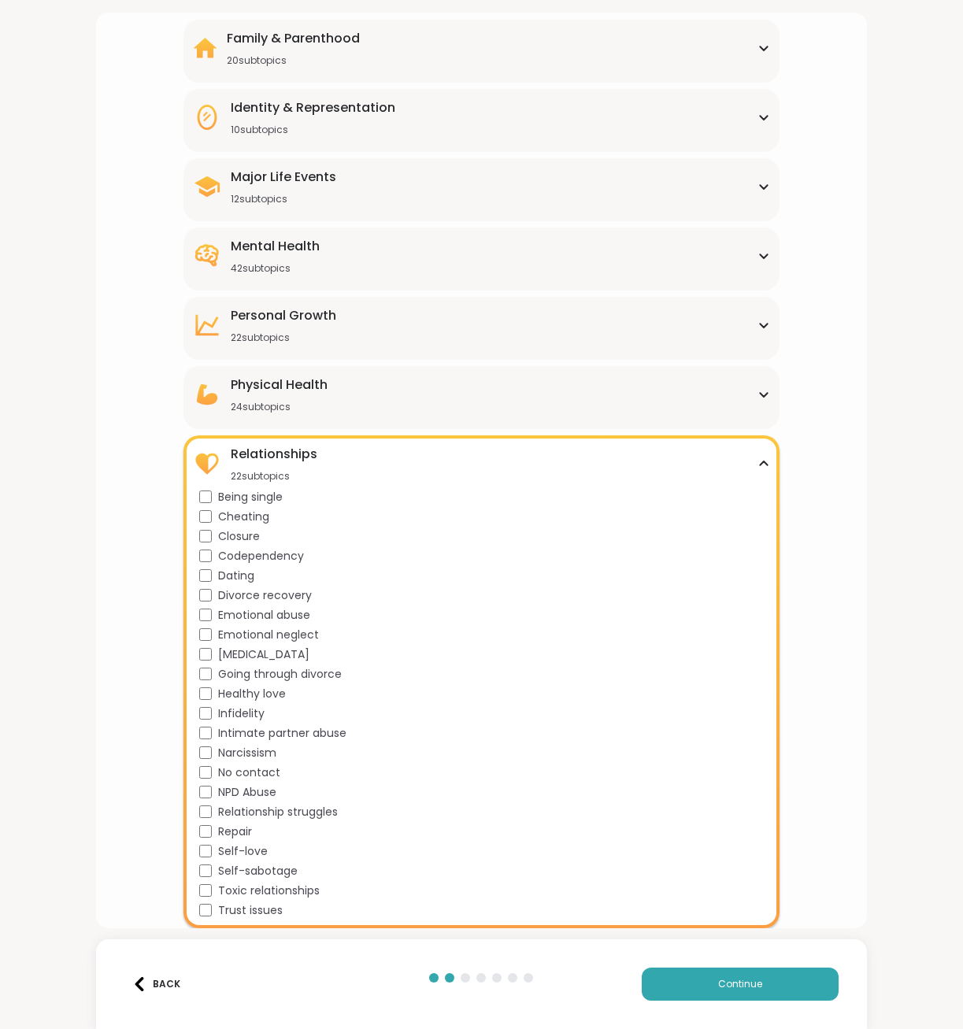
click at [291, 554] on span "Codependency" at bounding box center [261, 556] width 86 height 17
click at [275, 690] on span "Healthy love" at bounding box center [252, 693] width 68 height 17
click at [245, 845] on span "Self-love" at bounding box center [243, 851] width 50 height 17
click at [259, 869] on span "Self-sabotage" at bounding box center [257, 871] width 79 height 17
click at [315, 809] on span "Relationship struggles" at bounding box center [278, 812] width 120 height 17
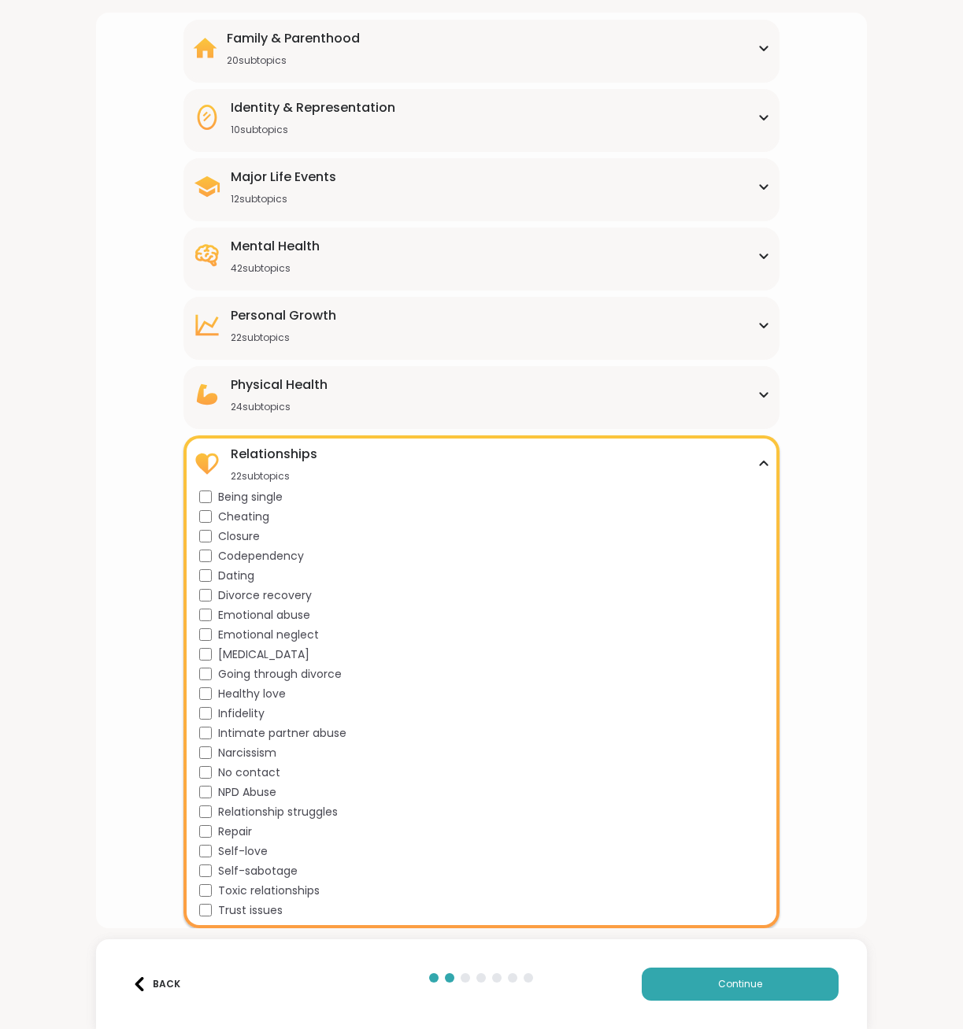
click at [251, 915] on span "Trust issues" at bounding box center [250, 910] width 65 height 17
click at [251, 912] on span "Trust issues" at bounding box center [250, 910] width 65 height 17
click at [757, 464] on icon at bounding box center [763, 464] width 13 height 8
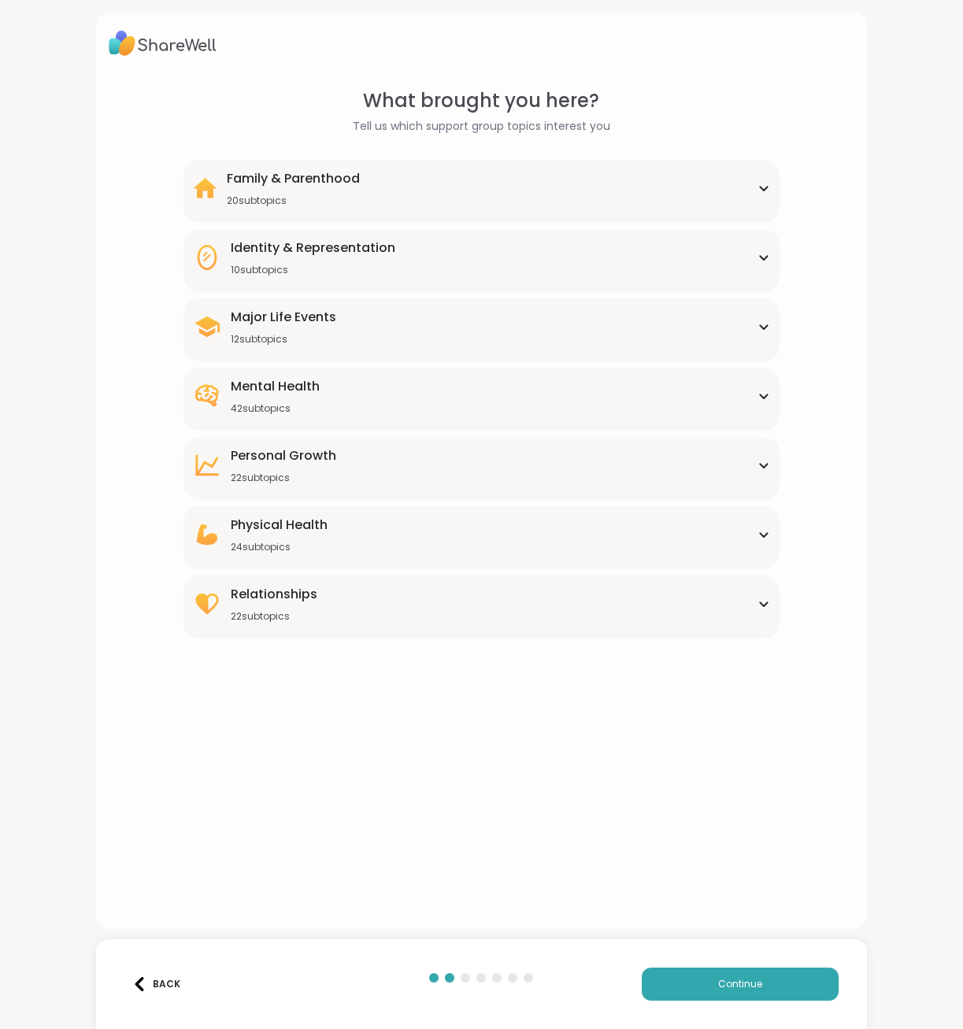
scroll to position [0, 0]
click at [757, 187] on icon at bounding box center [763, 188] width 13 height 8
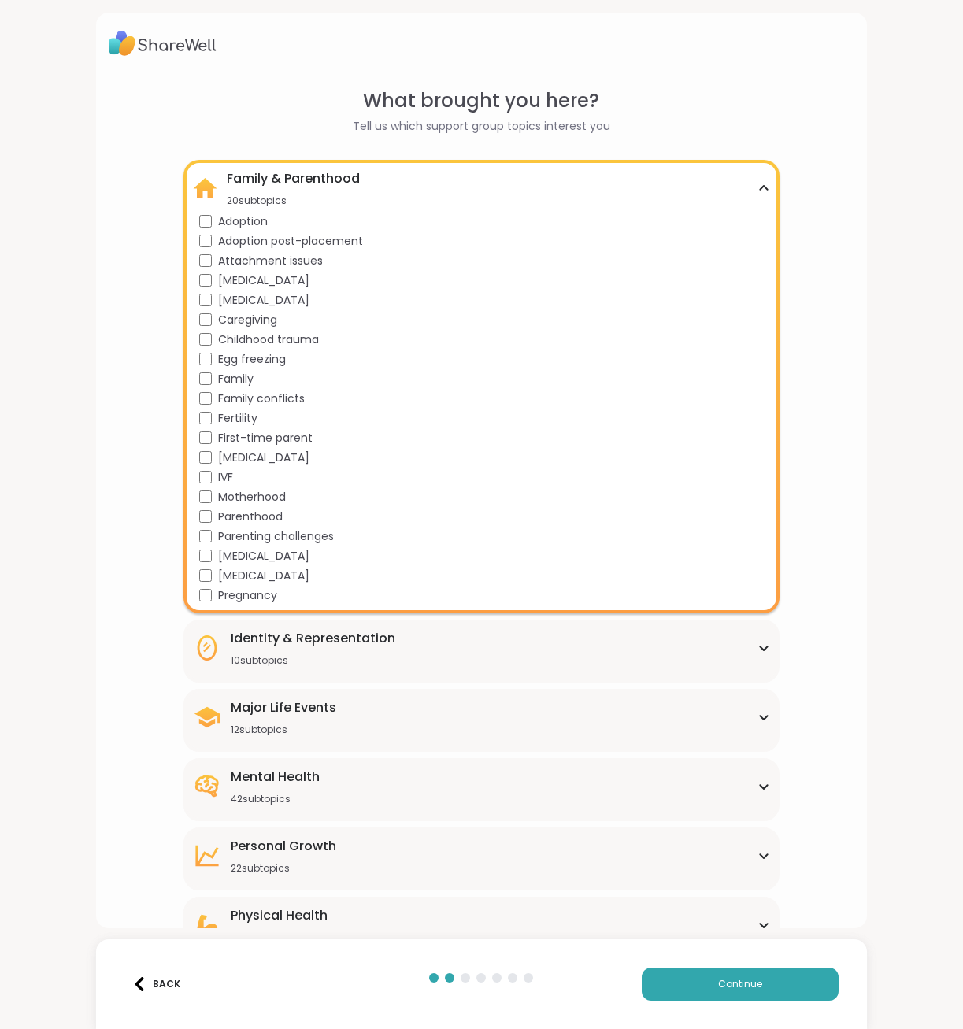
click at [754, 192] on div "Family & Parenthood 20 subtopics" at bounding box center [481, 188] width 577 height 38
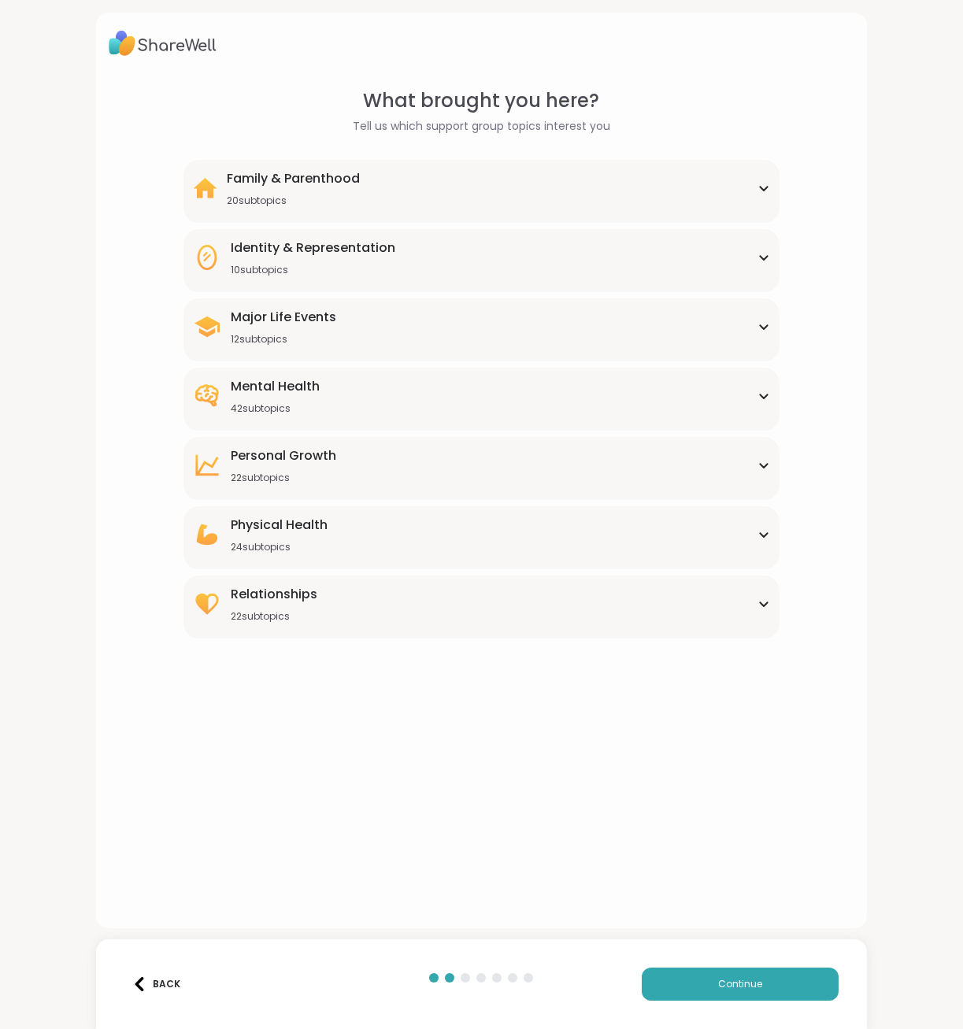
click at [745, 239] on div "Identity & Representation 10 subtopics" at bounding box center [481, 257] width 577 height 38
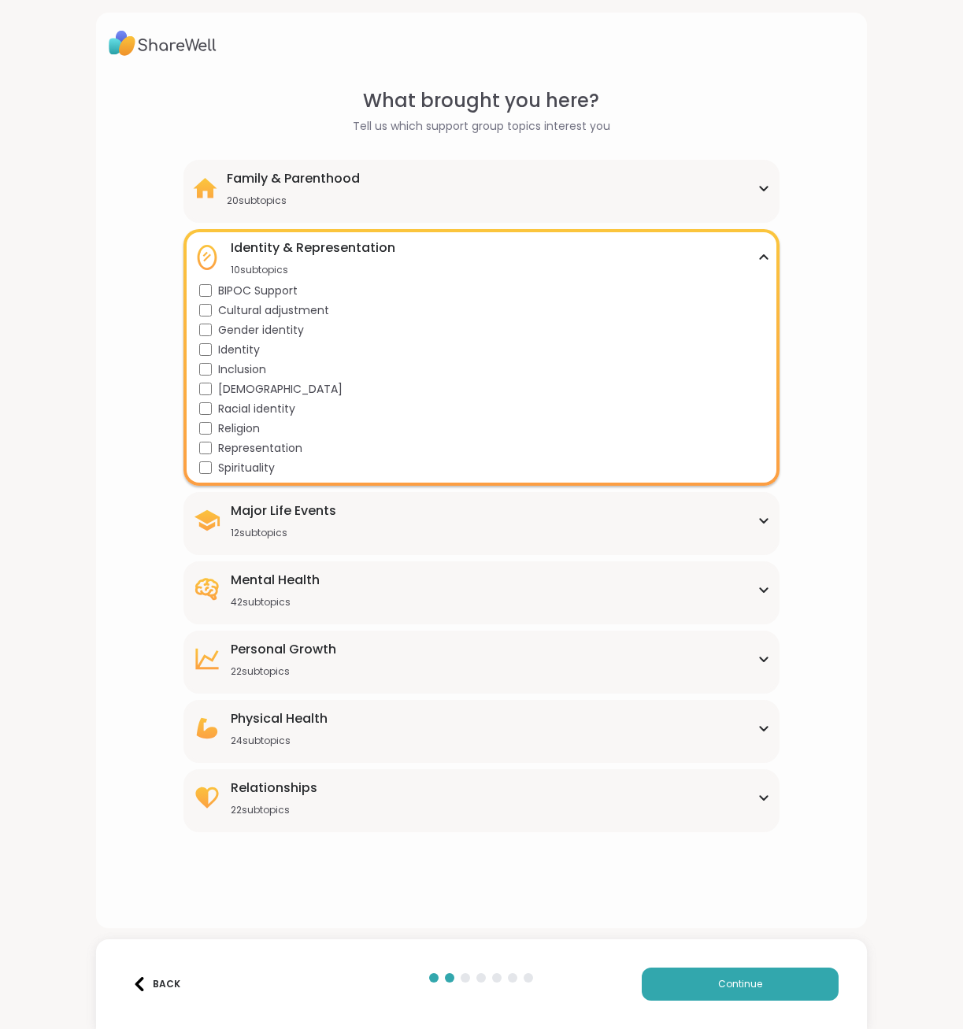
click at [745, 239] on div "Identity & Representation 10 subtopics" at bounding box center [481, 257] width 577 height 38
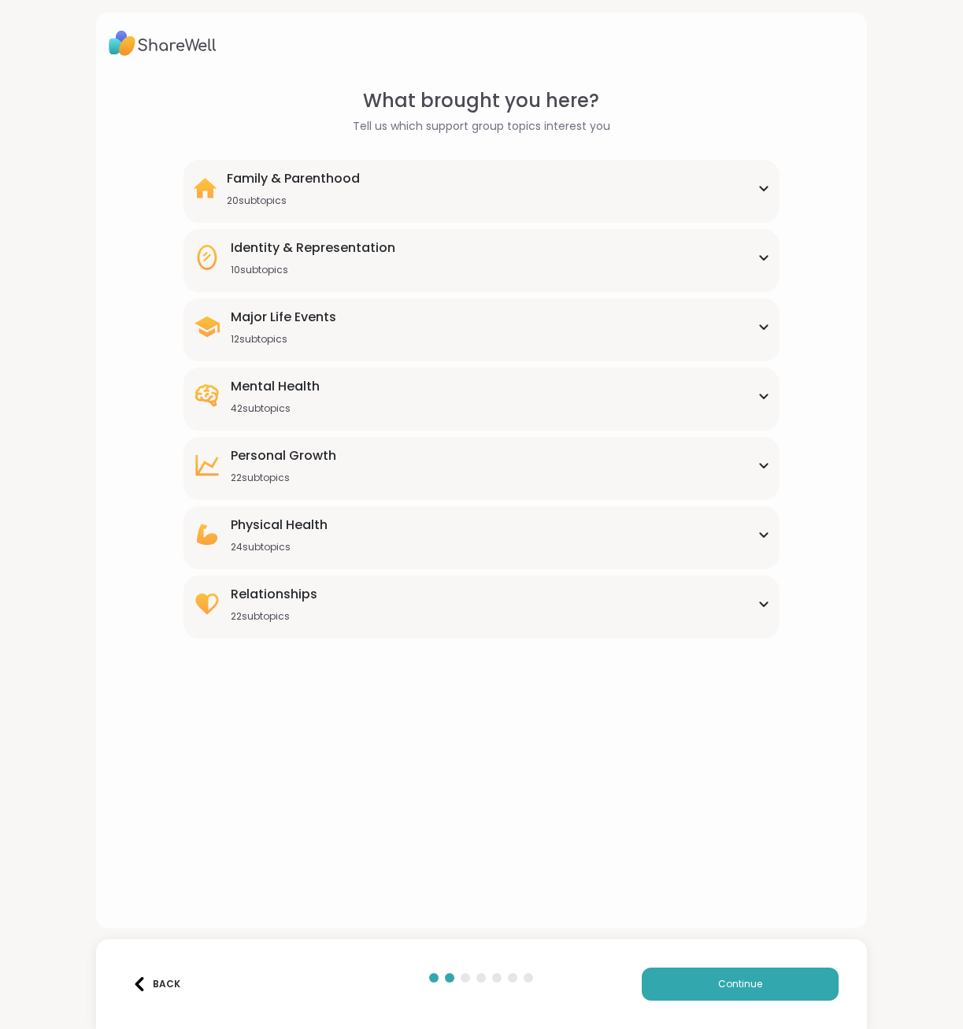
click at [745, 325] on div "Major Life Events 12 subtopics" at bounding box center [481, 327] width 577 height 38
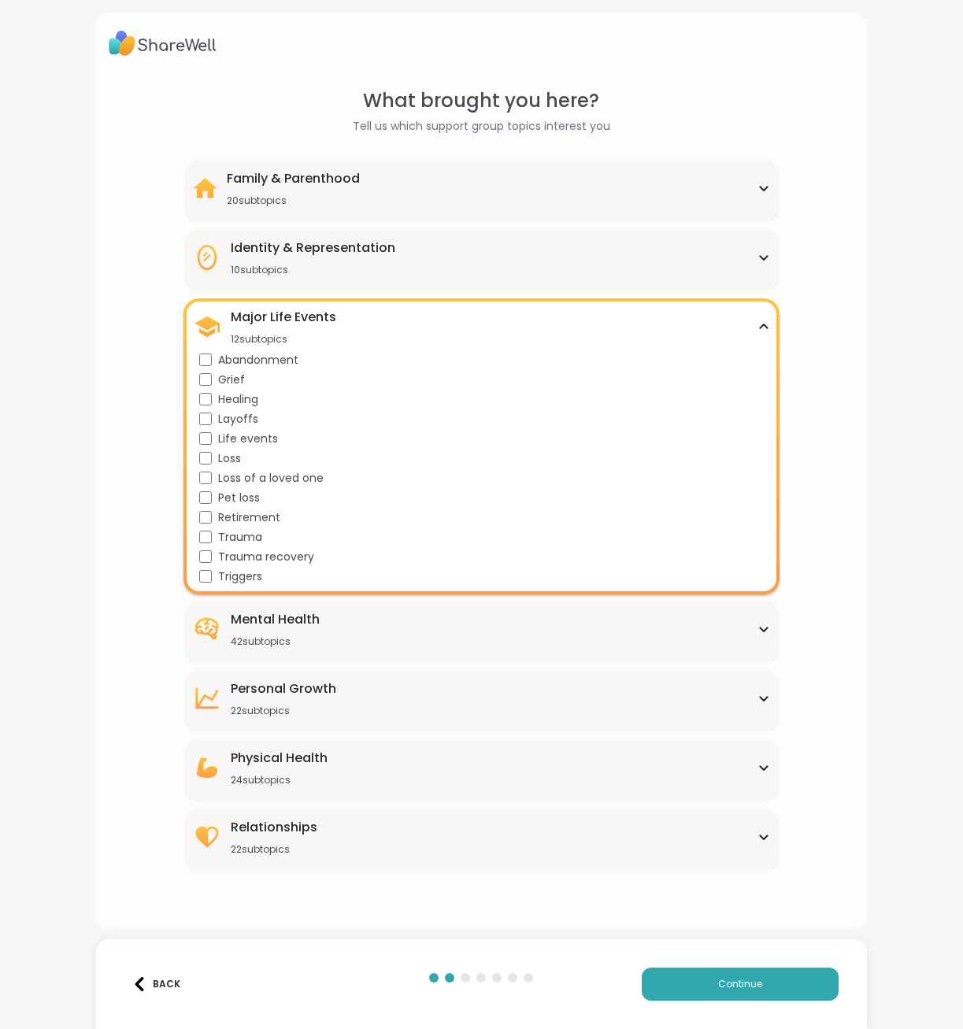
click at [745, 325] on div "Major Life Events 12 subtopics" at bounding box center [481, 327] width 577 height 38
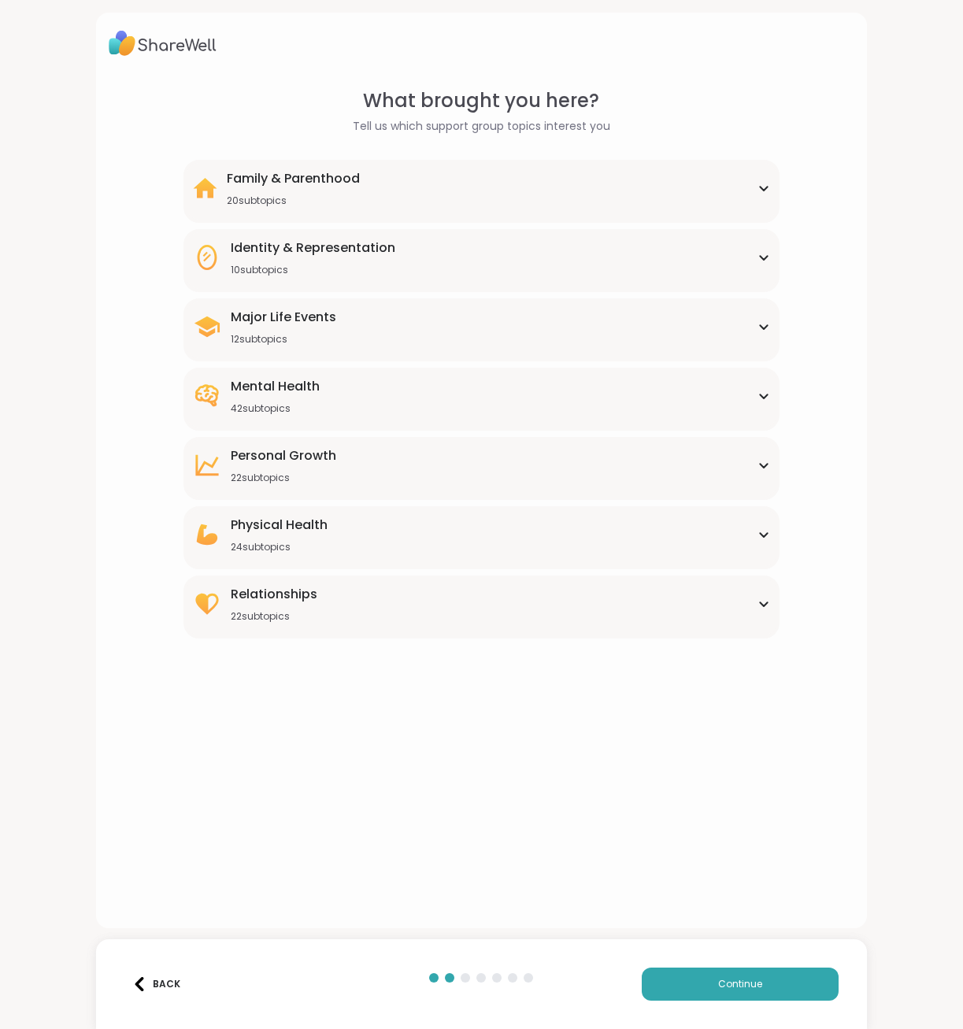
click at [749, 384] on div "Mental Health 42 subtopics" at bounding box center [481, 396] width 577 height 38
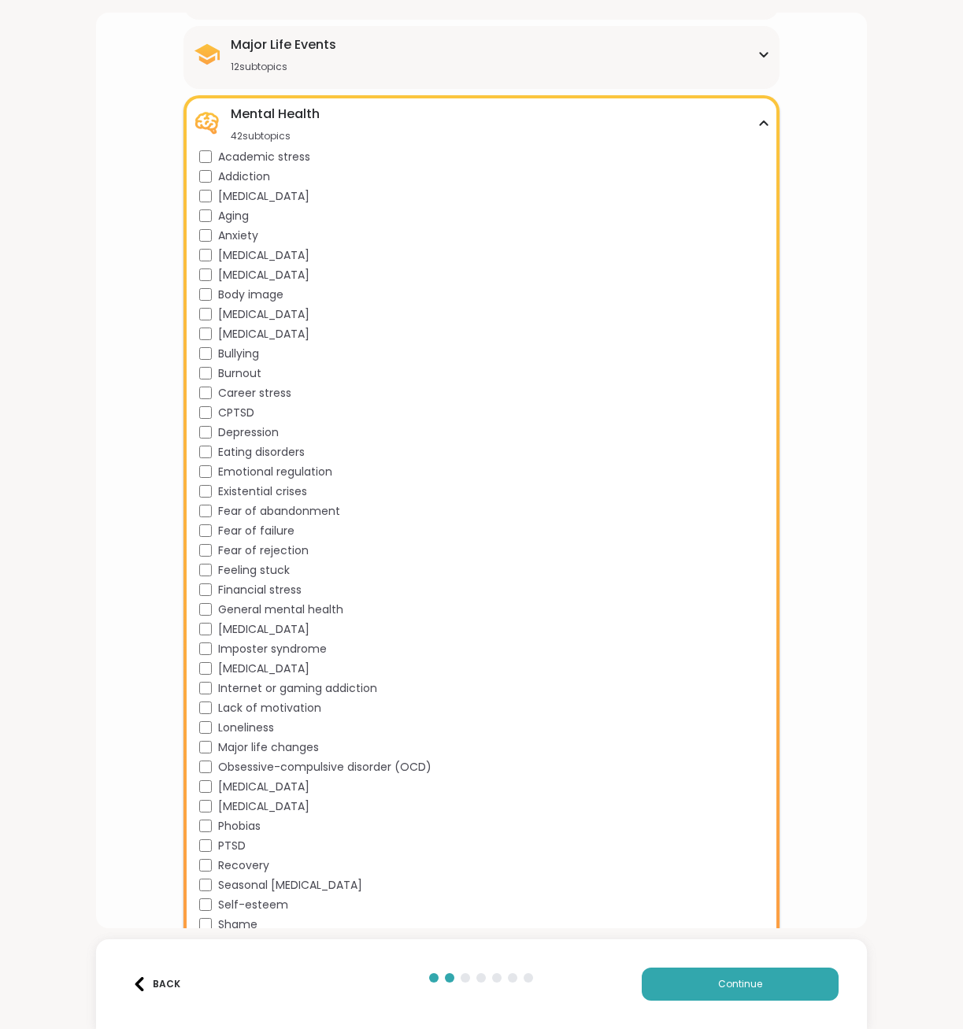
scroll to position [315, 0]
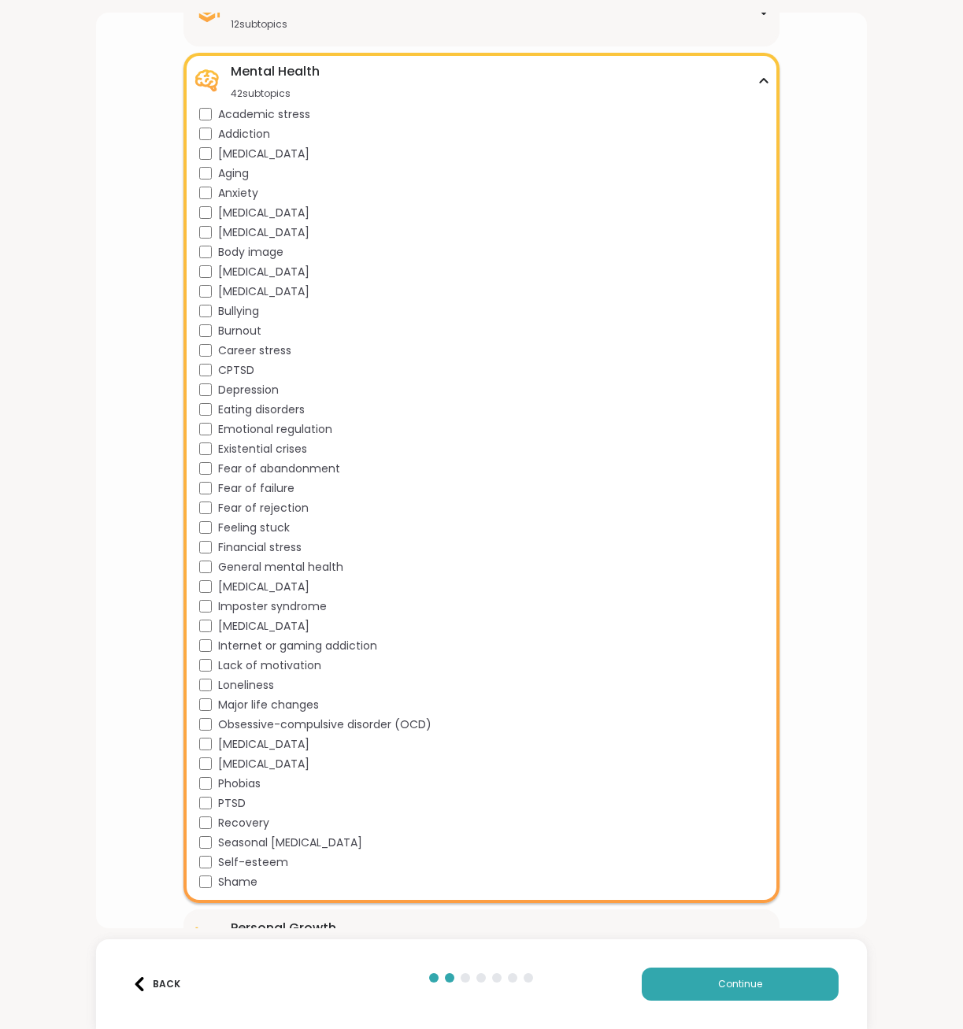
click at [324, 467] on span "Fear of abandonment" at bounding box center [279, 468] width 122 height 17
click at [282, 485] on span "Fear of failure" at bounding box center [256, 488] width 76 height 17
click at [294, 500] on span "Fear of rejection" at bounding box center [263, 508] width 91 height 17
drag, startPoint x: 294, startPoint y: 499, endPoint x: 396, endPoint y: 550, distance: 113.7
click at [396, 550] on div "Financial stress" at bounding box center [484, 547] width 571 height 17
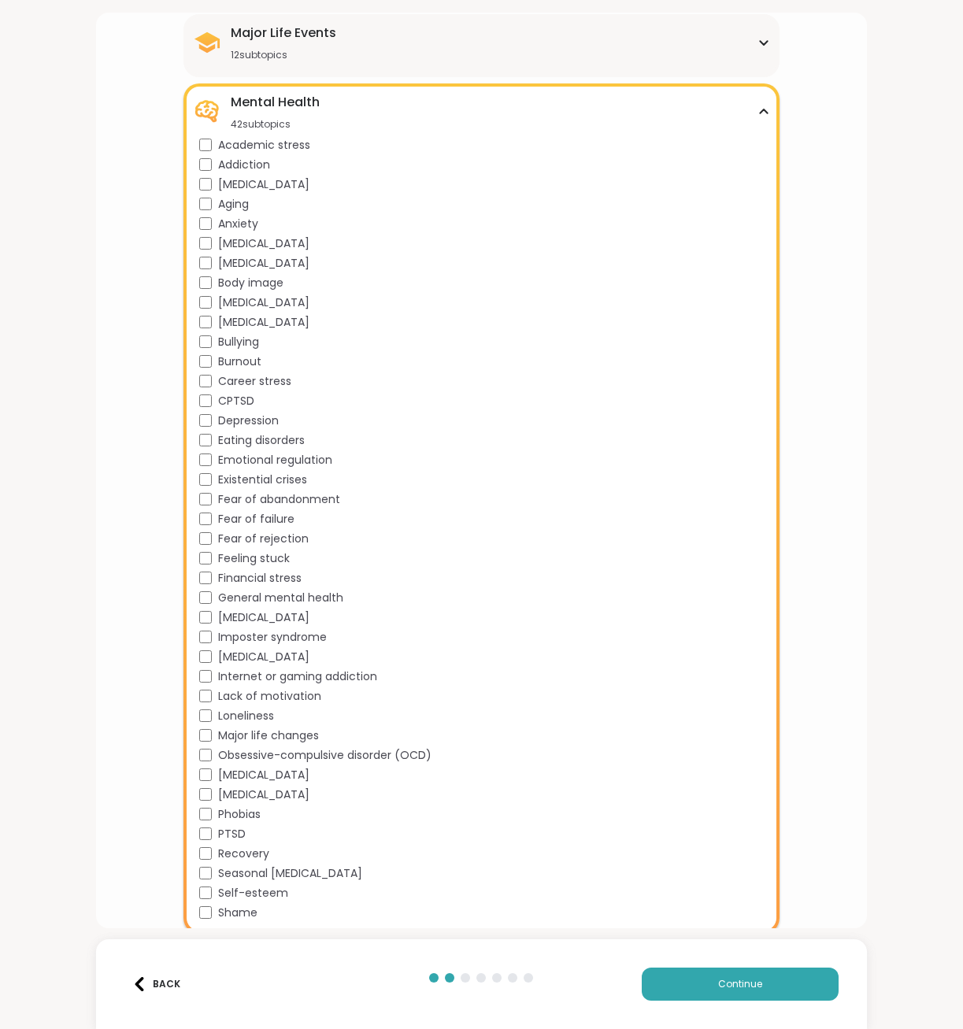
scroll to position [236, 0]
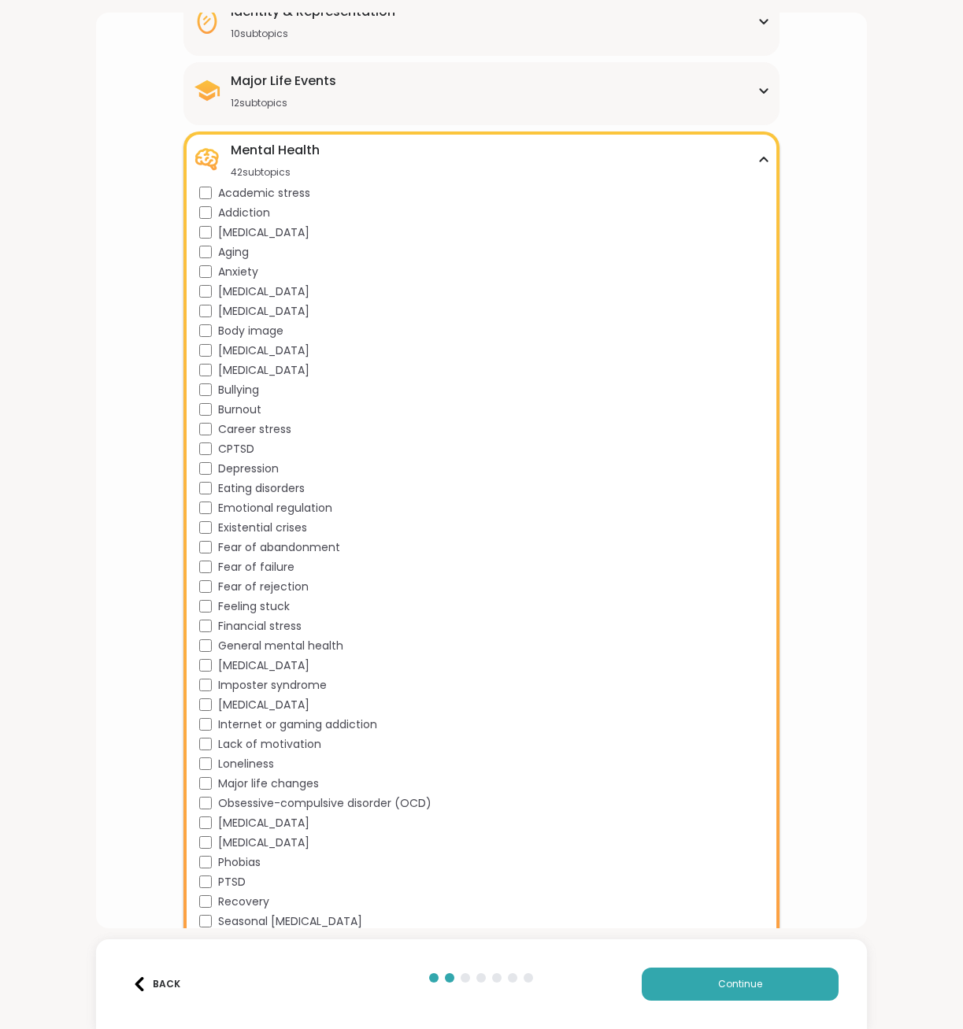
click at [761, 160] on div "Mental Health 42 subtopics Academic stress Addiction [MEDICAL_DATA] Aging Anxie…" at bounding box center [481, 556] width 596 height 850
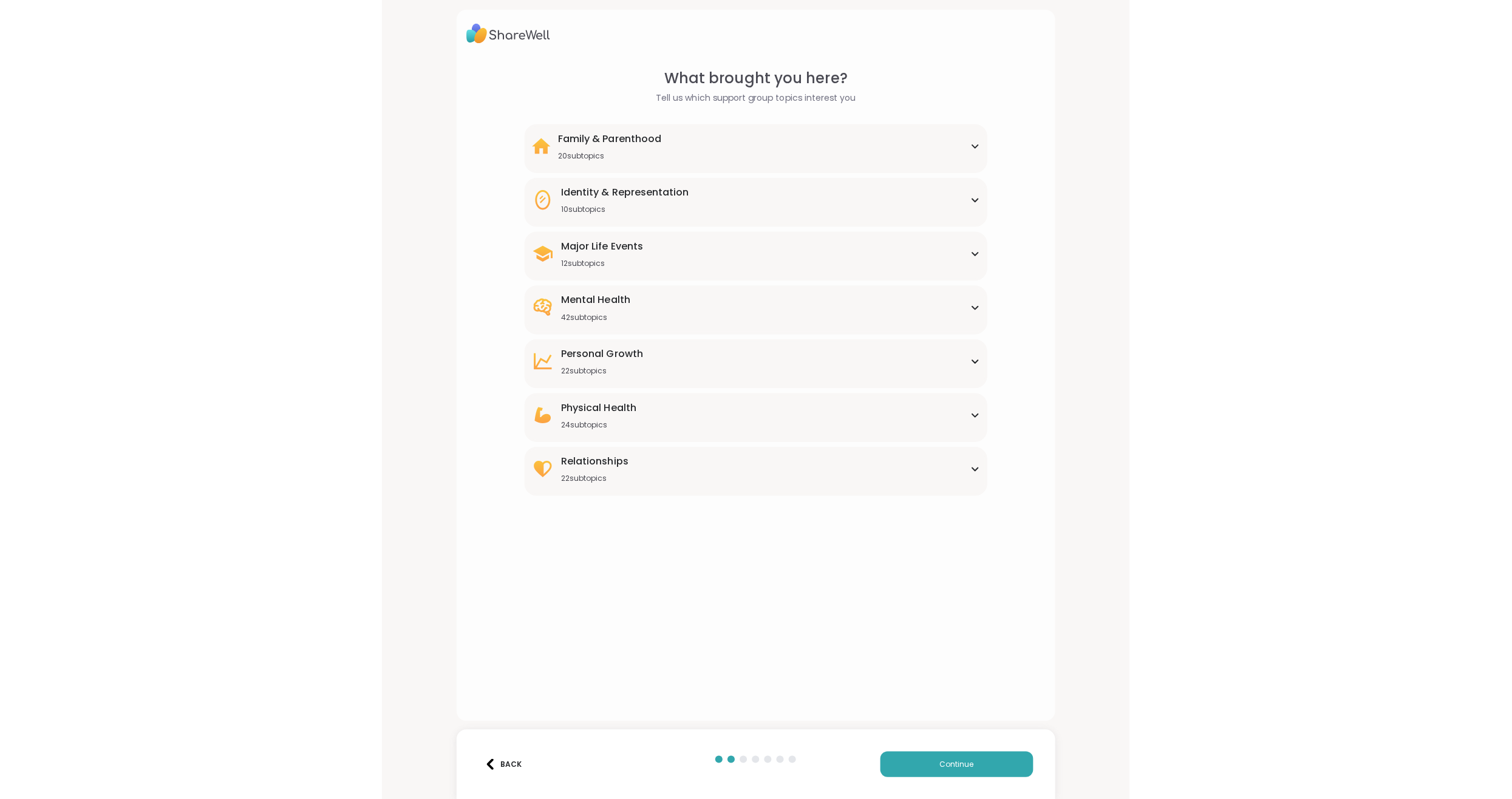
scroll to position [0, 0]
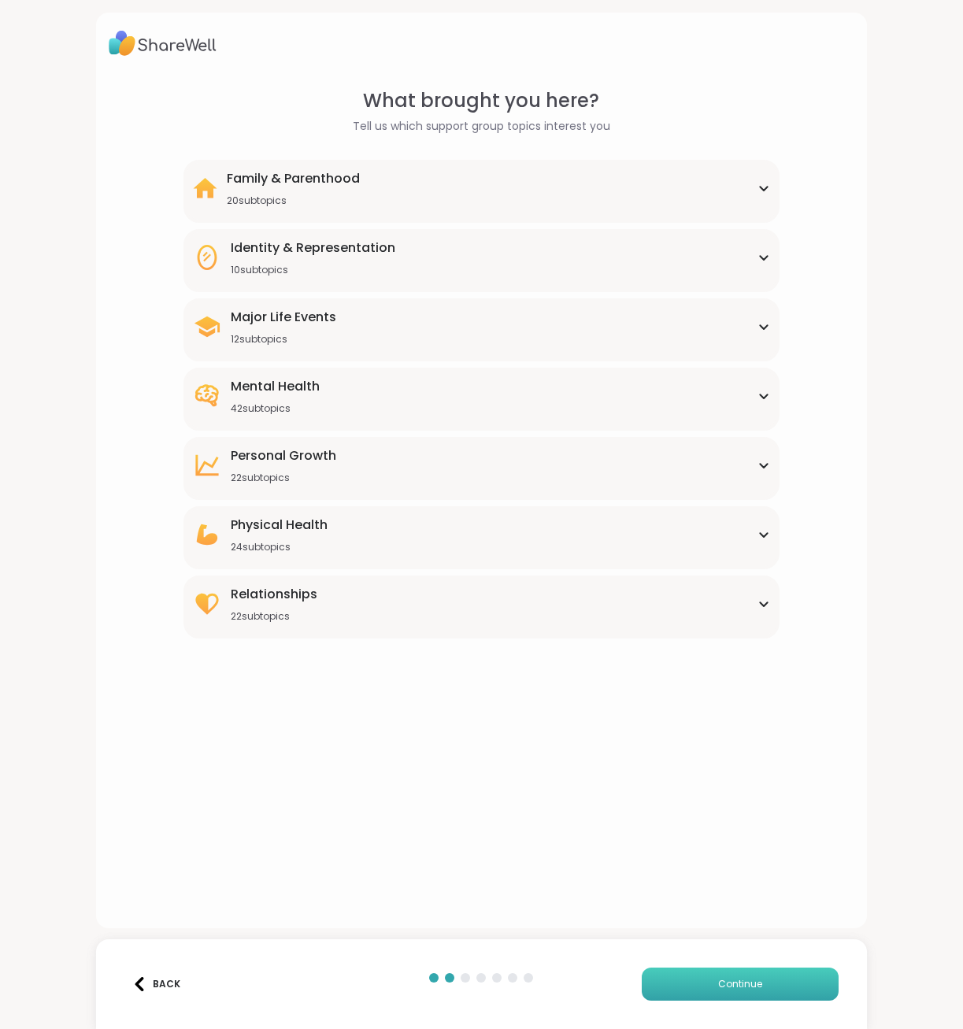
click at [768, 981] on button "Continue" at bounding box center [739, 983] width 197 height 33
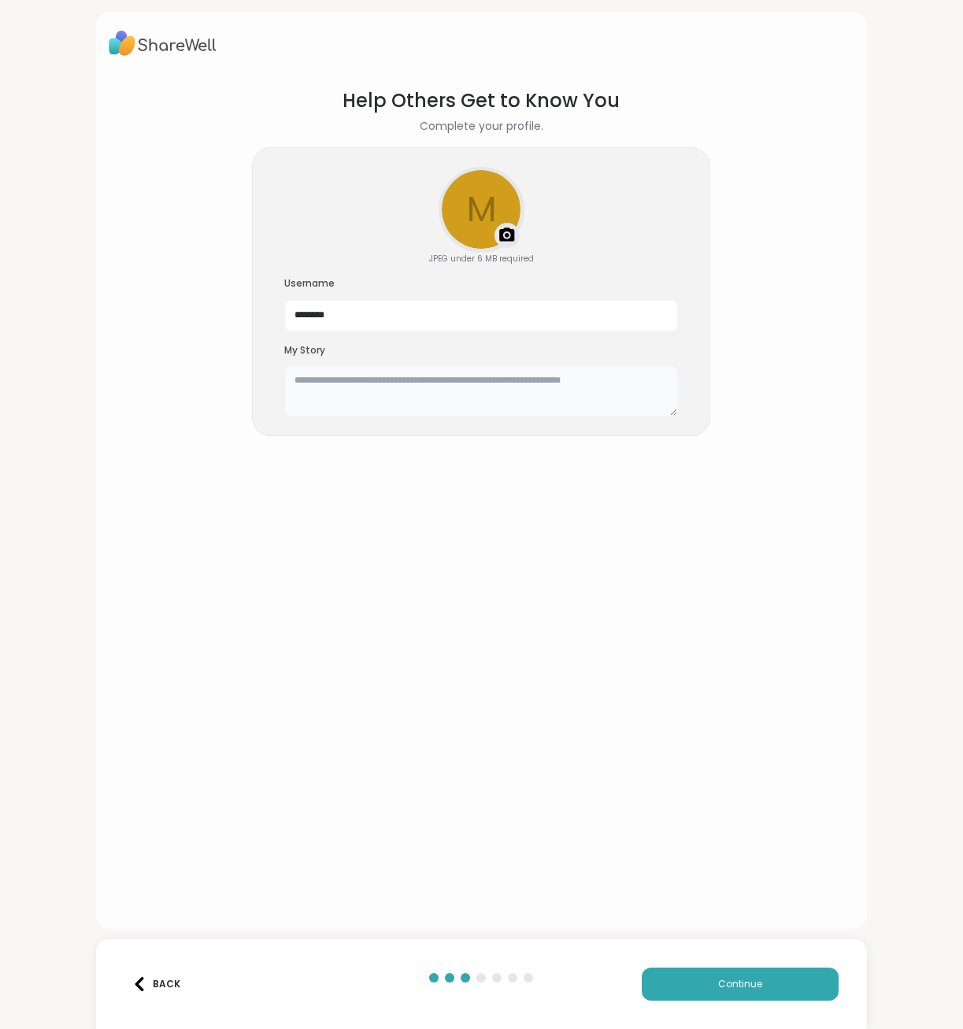
click at [357, 378] on textarea at bounding box center [481, 391] width 394 height 50
type textarea "**********"
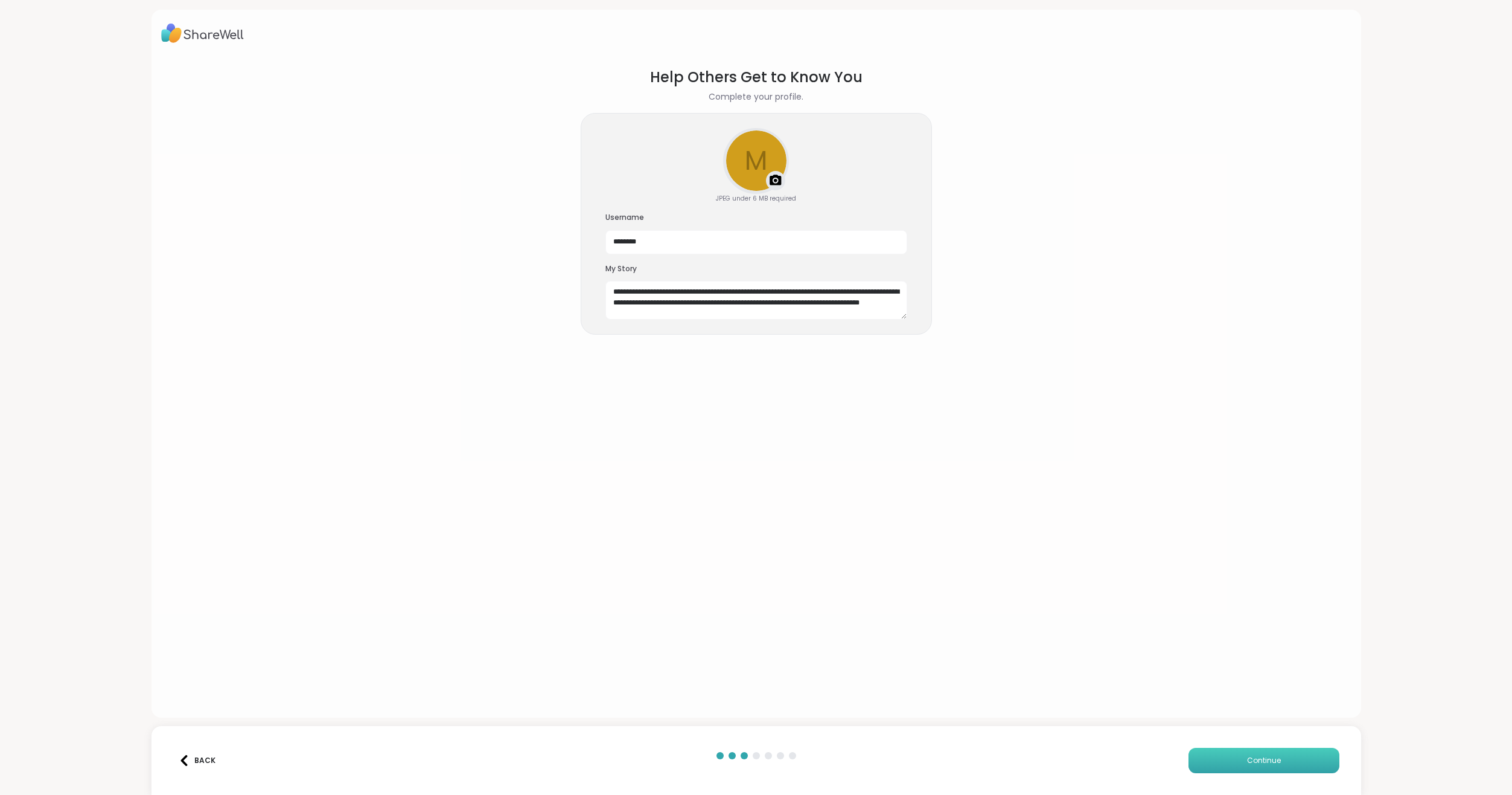
click at [738, 772] on button "Continue" at bounding box center [1264, 760] width 151 height 25
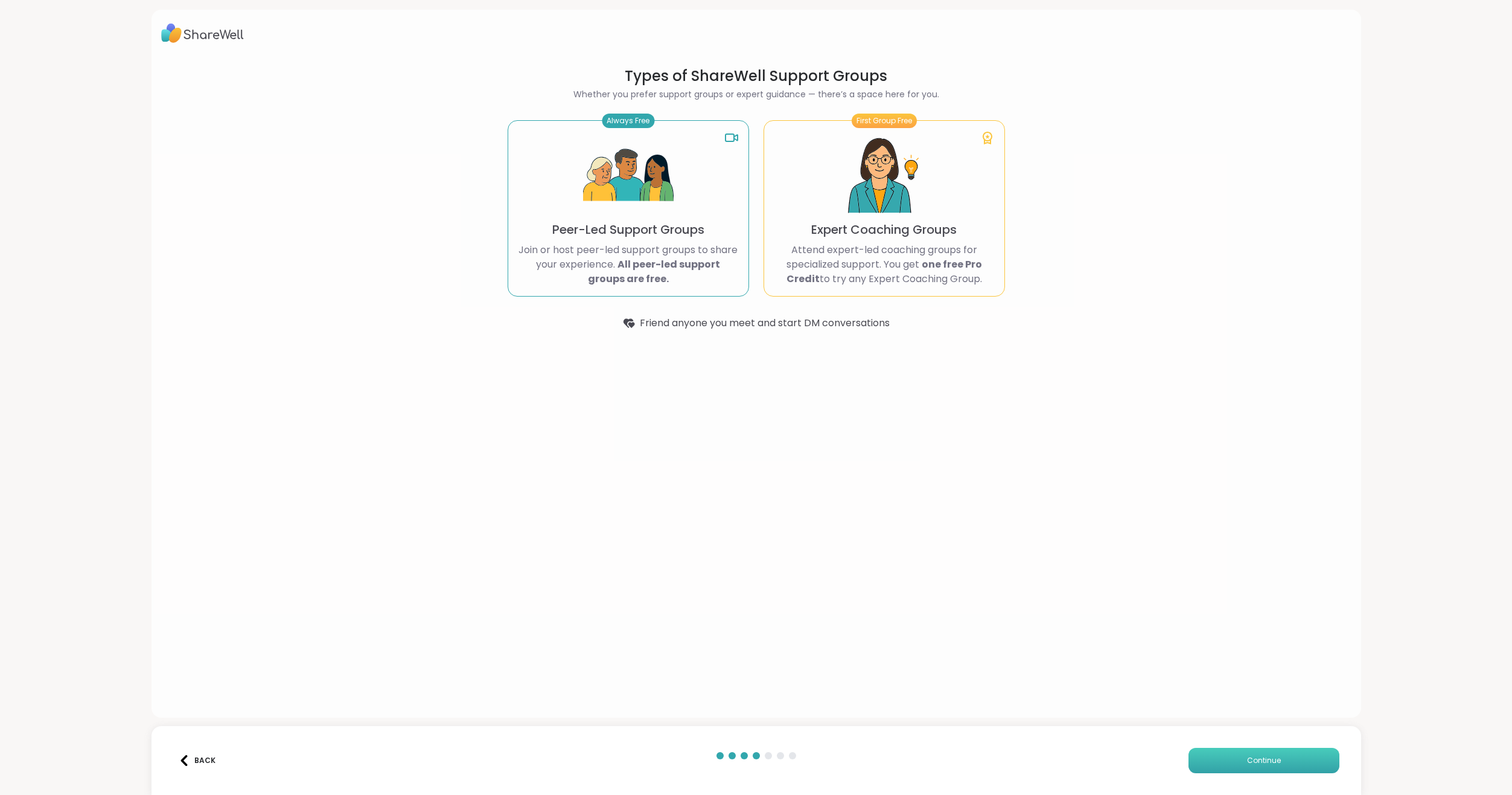
click at [738, 758] on button "Continue" at bounding box center [1264, 760] width 151 height 25
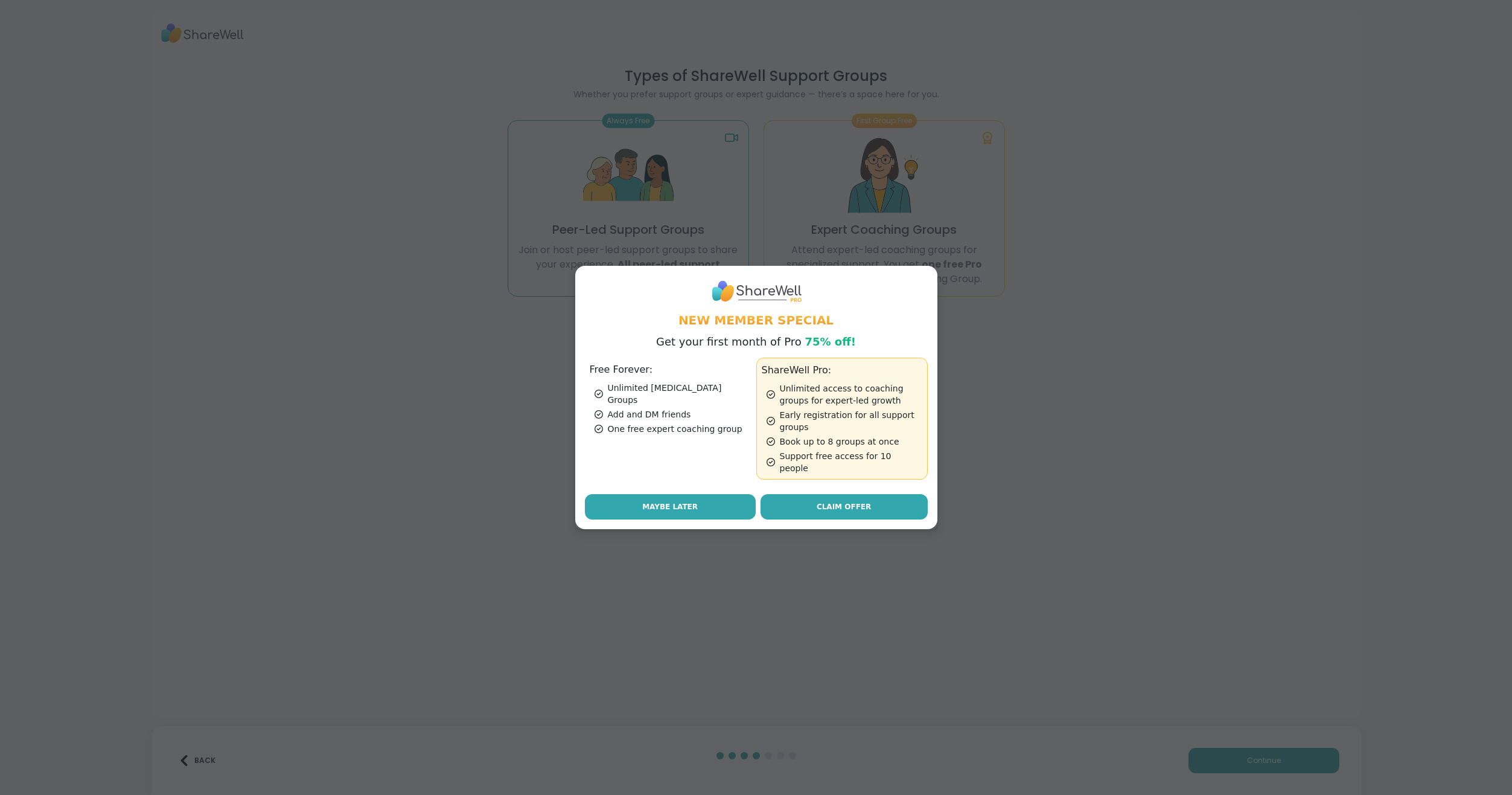
click at [702, 500] on button "Maybe Later" at bounding box center [670, 506] width 171 height 25
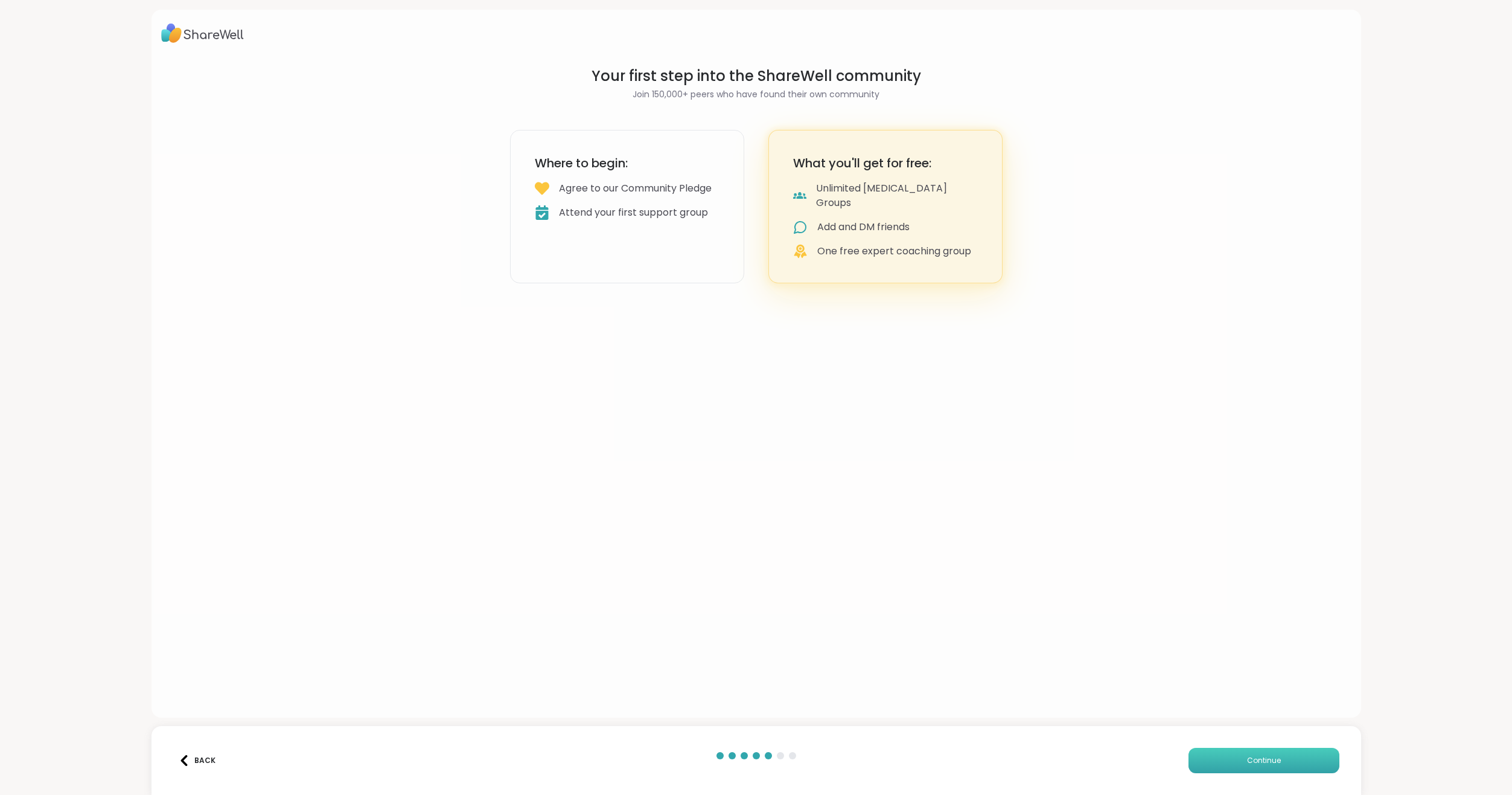
click at [738, 760] on span "Continue" at bounding box center [1264, 760] width 34 height 11
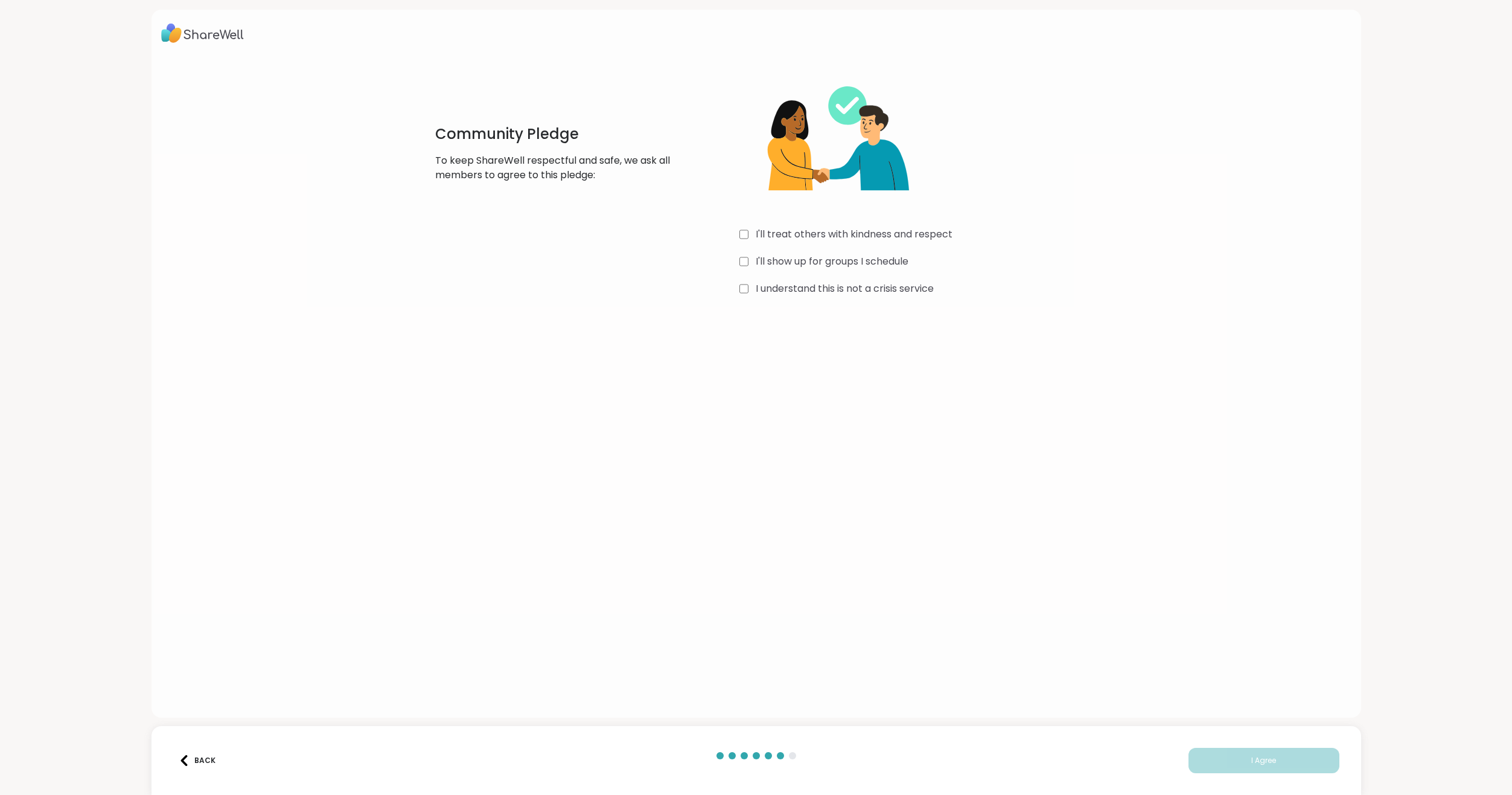
click at [738, 236] on label "I'll treat others with kindness and respect" at bounding box center [854, 234] width 197 height 15
click at [738, 255] on label "I'll show up for groups I schedule" at bounding box center [832, 261] width 153 height 15
click at [738, 278] on div "I'll treat others with kindness and respect I'll show up for groups I schedule …" at bounding box center [920, 183] width 361 height 233
click at [738, 285] on label "I understand this is not a crisis service" at bounding box center [845, 289] width 178 height 15
click at [738, 752] on button "I Agree" at bounding box center [1264, 760] width 151 height 25
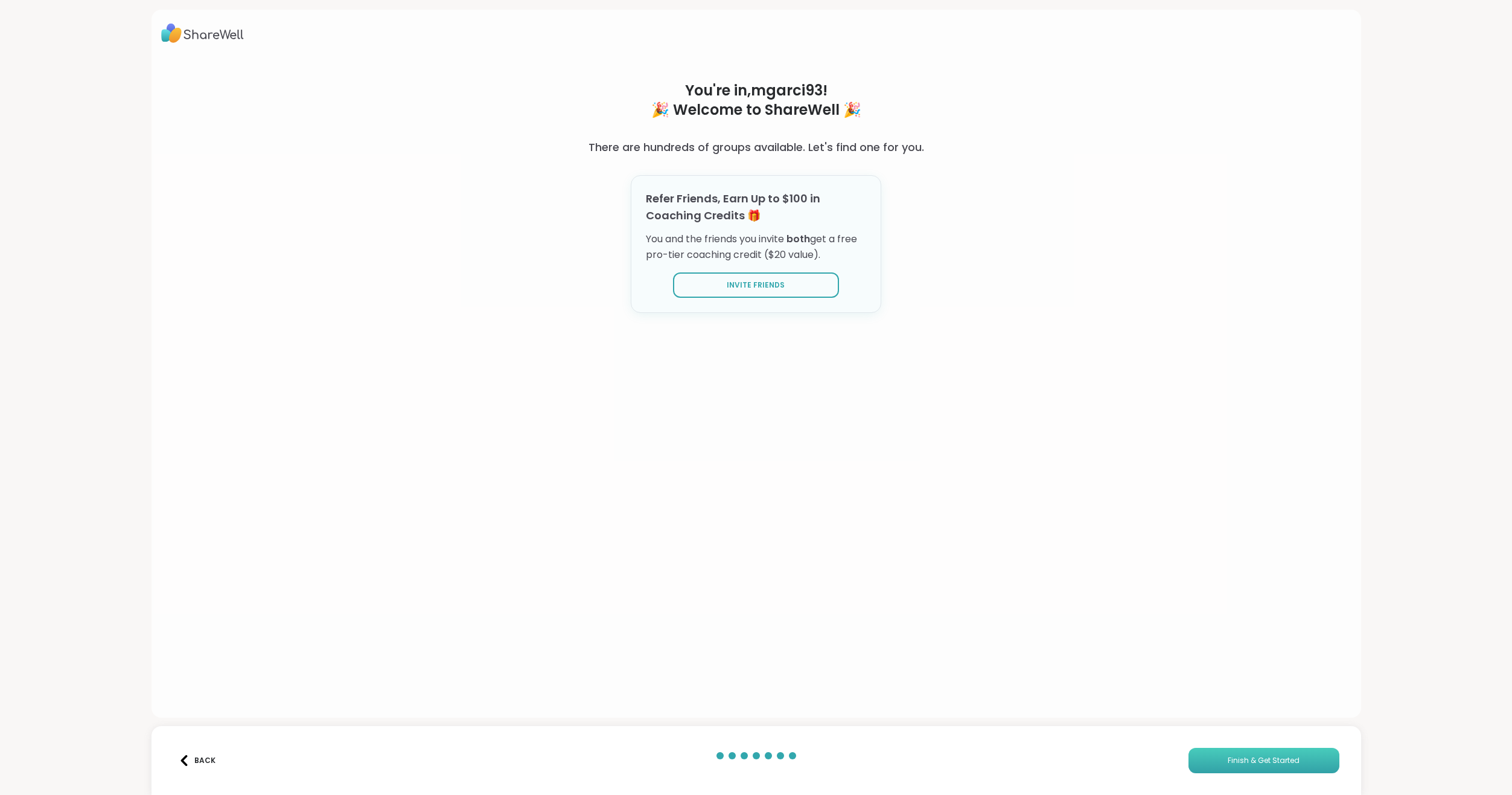
click at [738, 761] on button "Finish & Get Started" at bounding box center [1264, 760] width 151 height 25
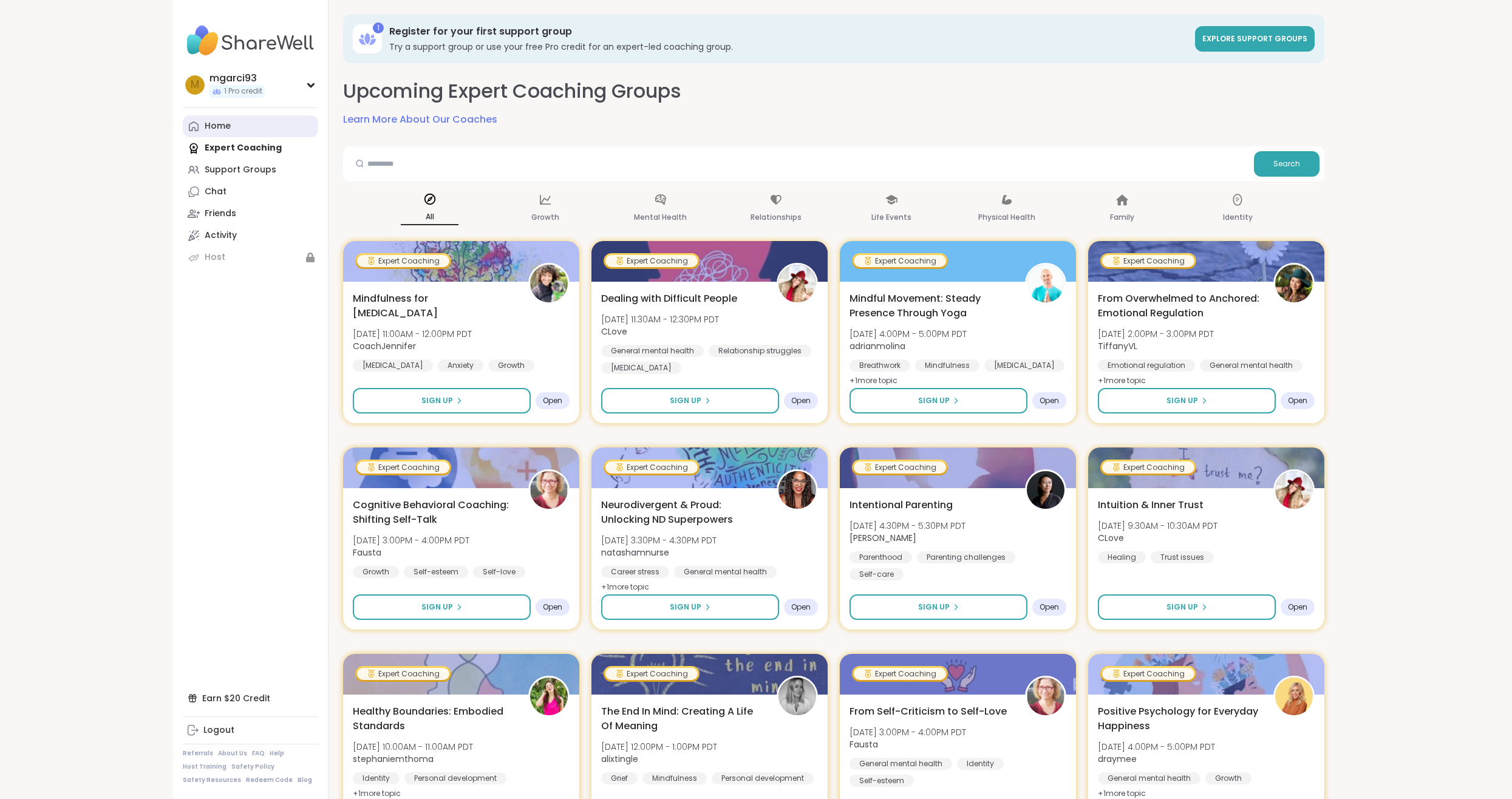
click at [218, 128] on div "Home" at bounding box center [218, 126] width 26 height 12
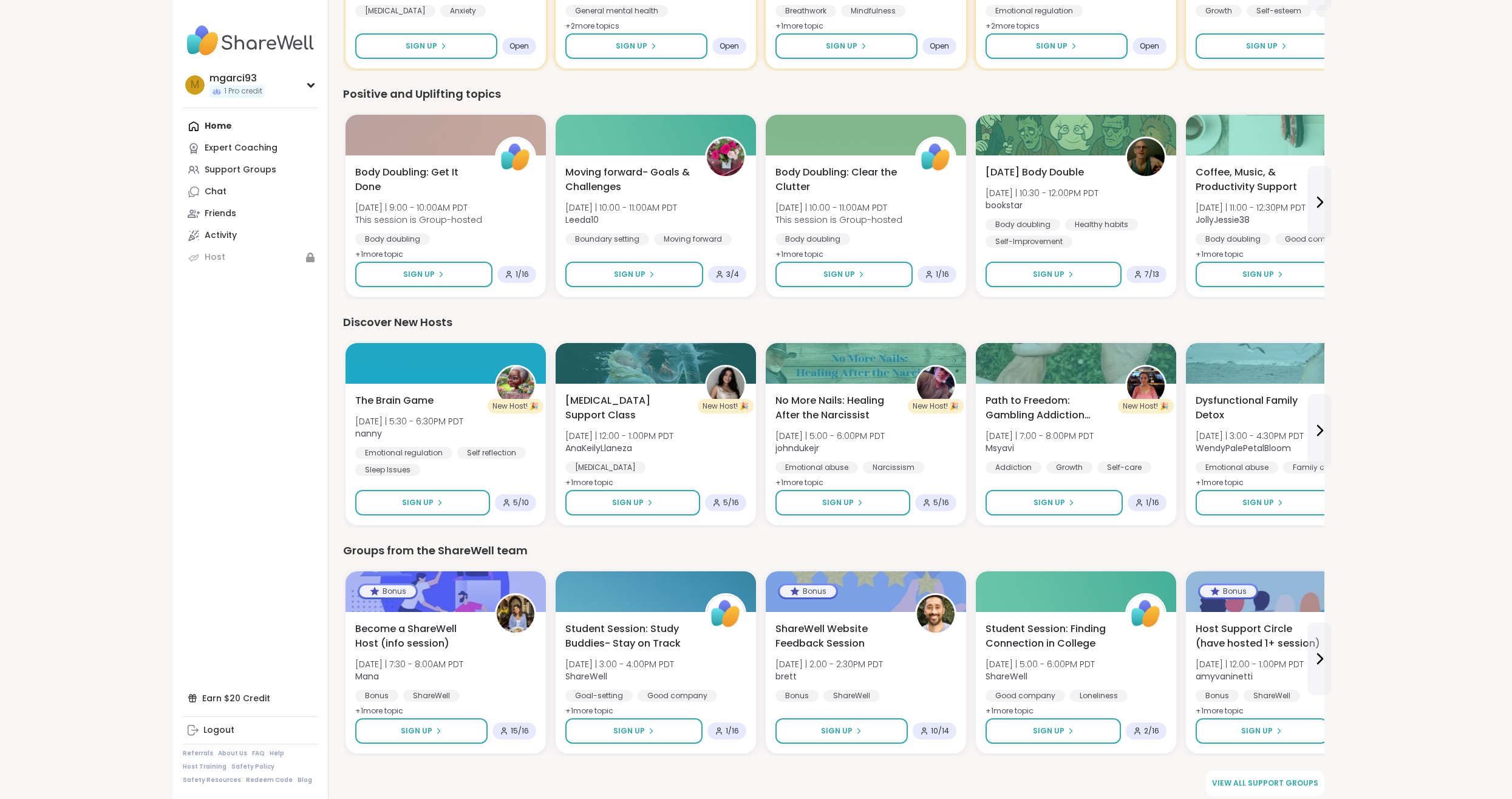
scroll to position [511, 0]
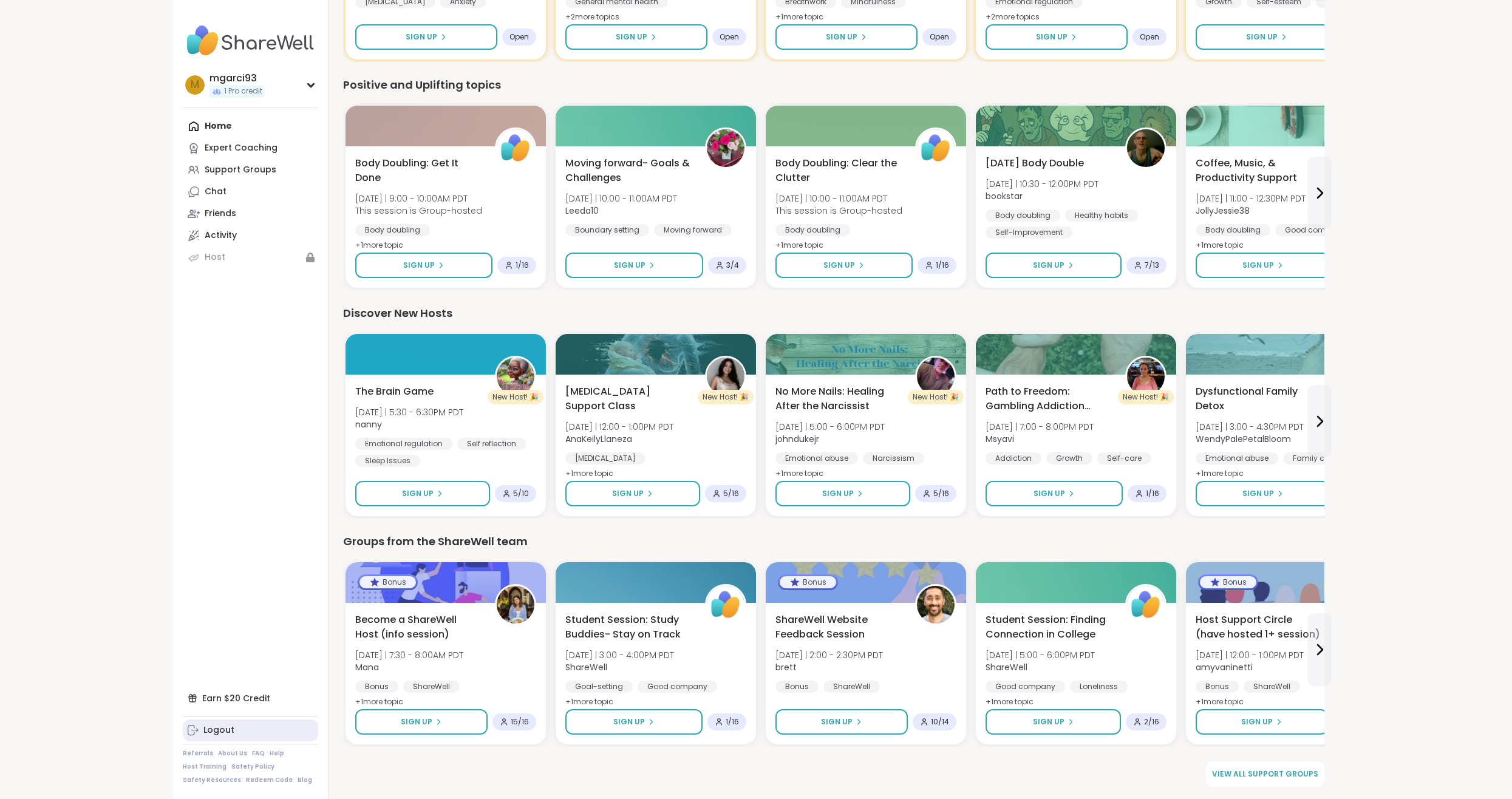
click at [211, 727] on div "Logout" at bounding box center [219, 730] width 31 height 12
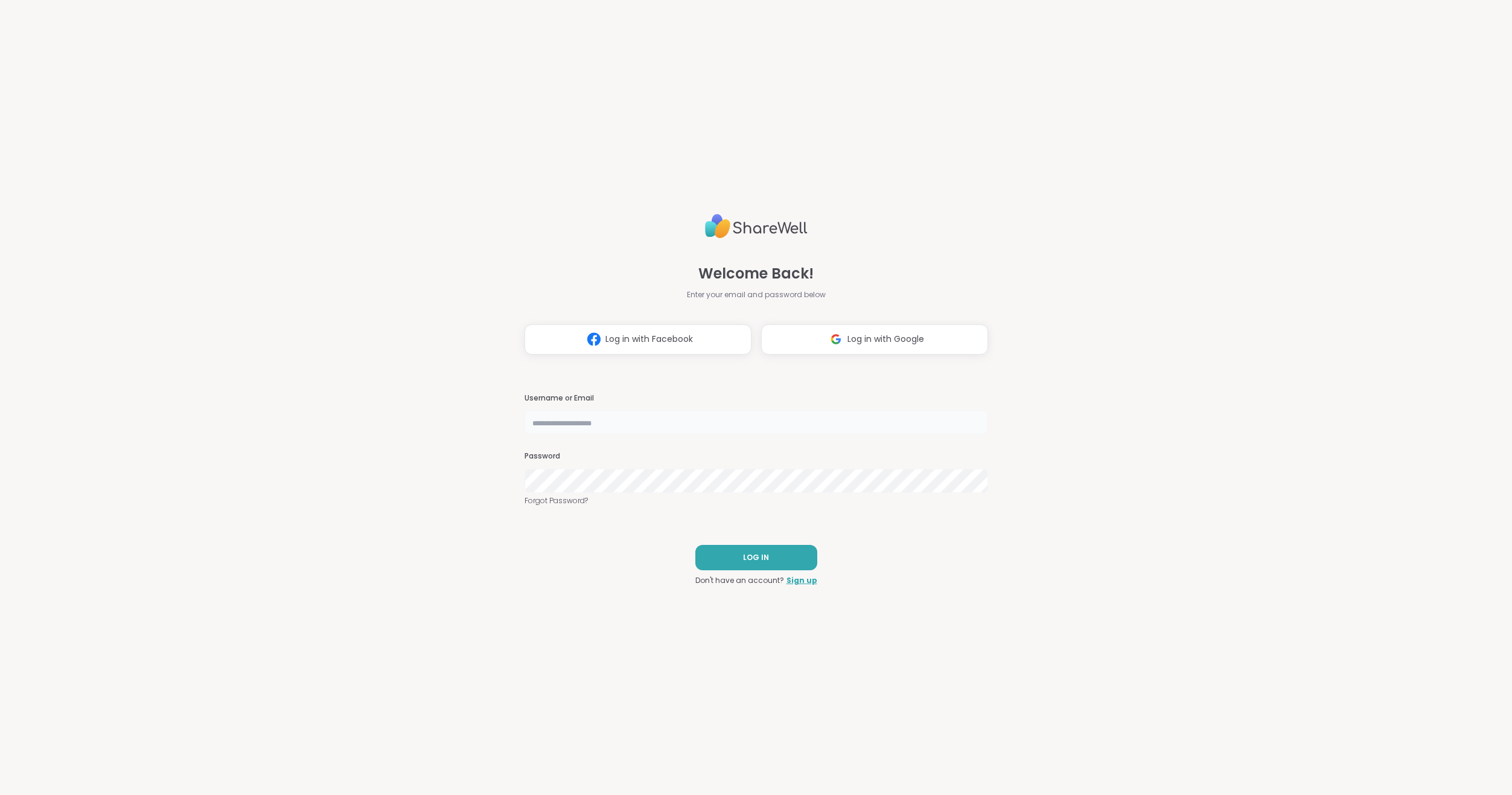
type input "**********"
